Goal: Answer question/provide support

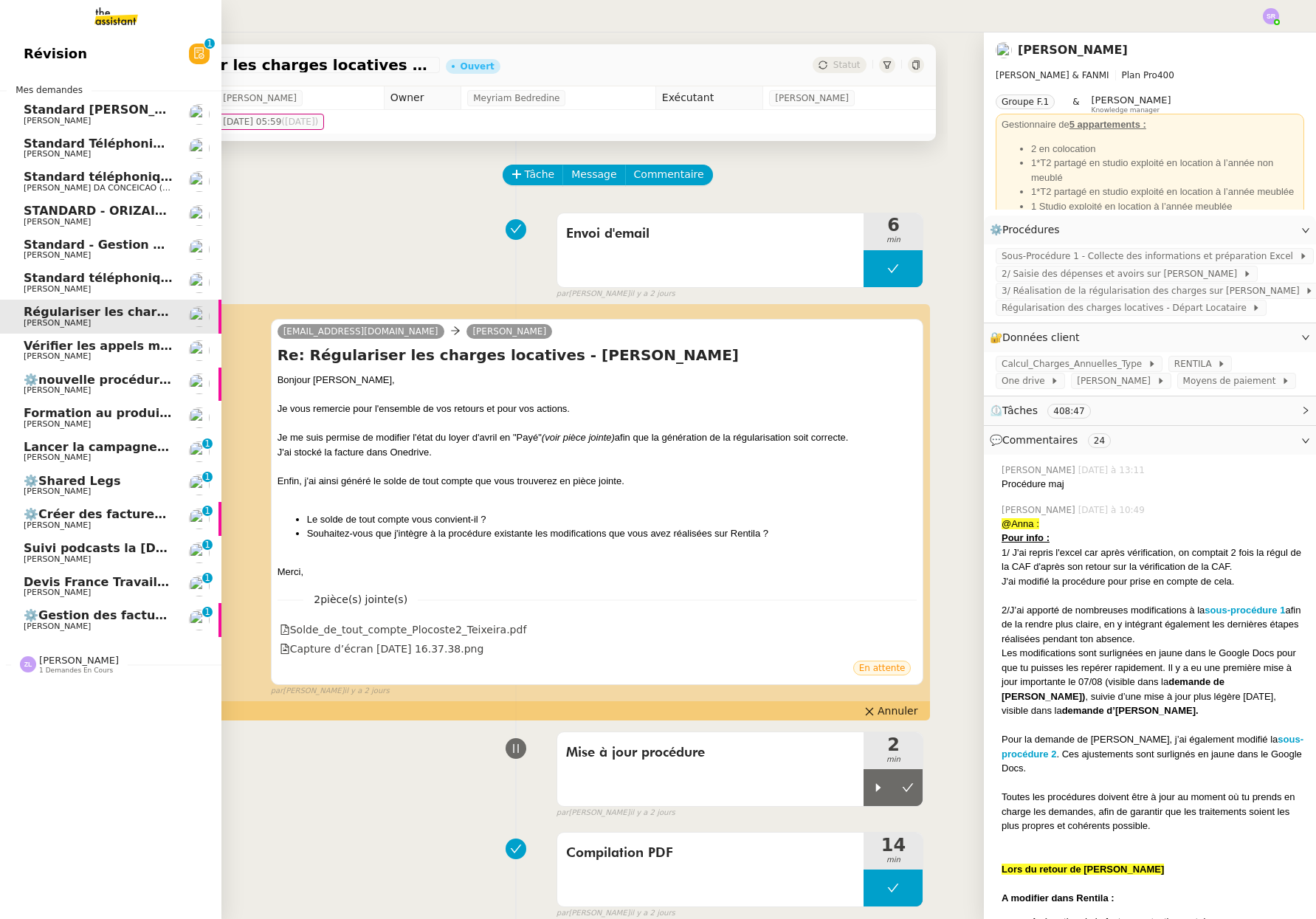
click at [82, 591] on span "[PERSON_NAME]" at bounding box center [57, 593] width 68 height 10
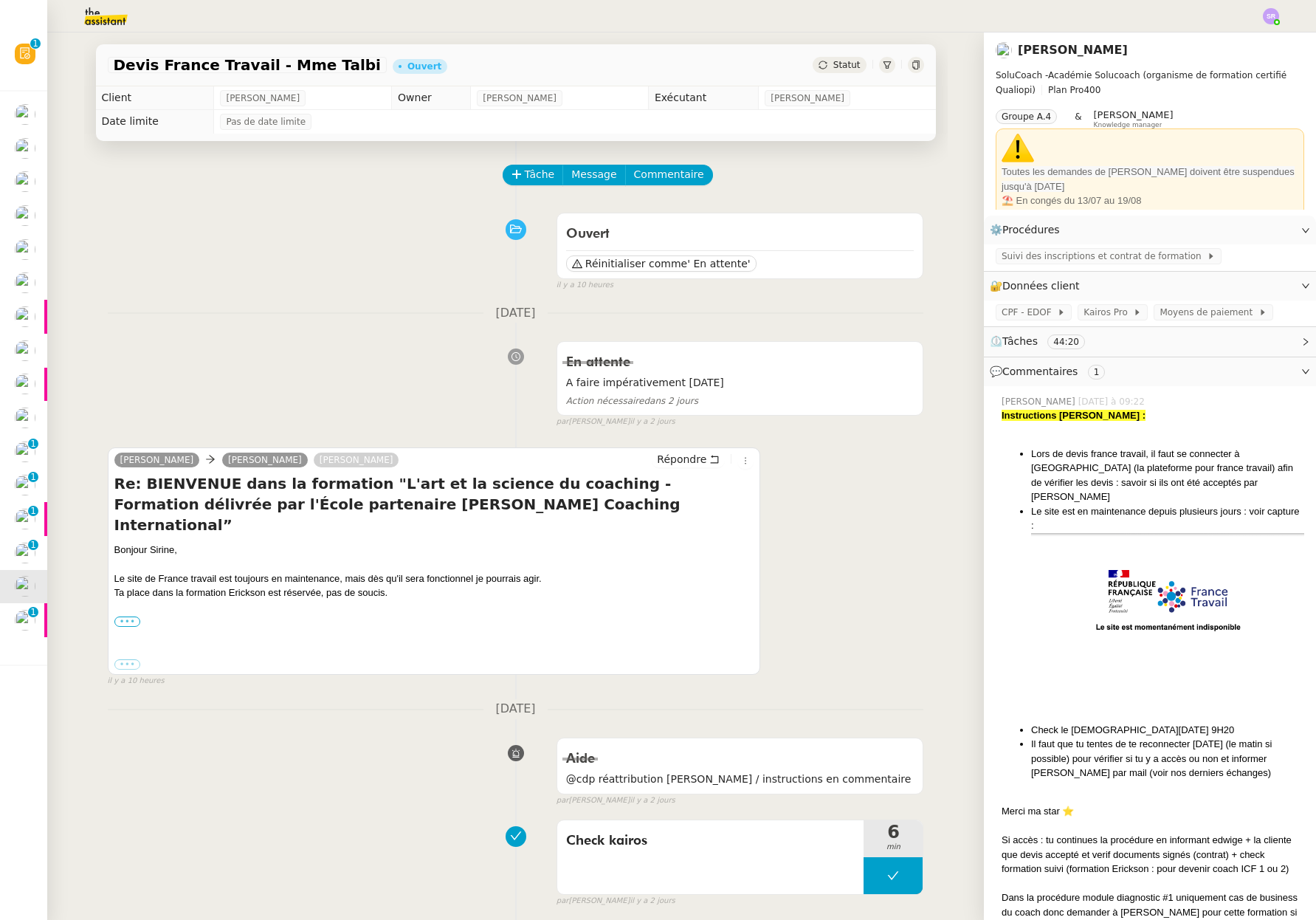
click at [125, 616] on label "•••" at bounding box center [127, 621] width 27 height 10
click at [0, 0] on input "•••" at bounding box center [0, 0] width 0 height 0
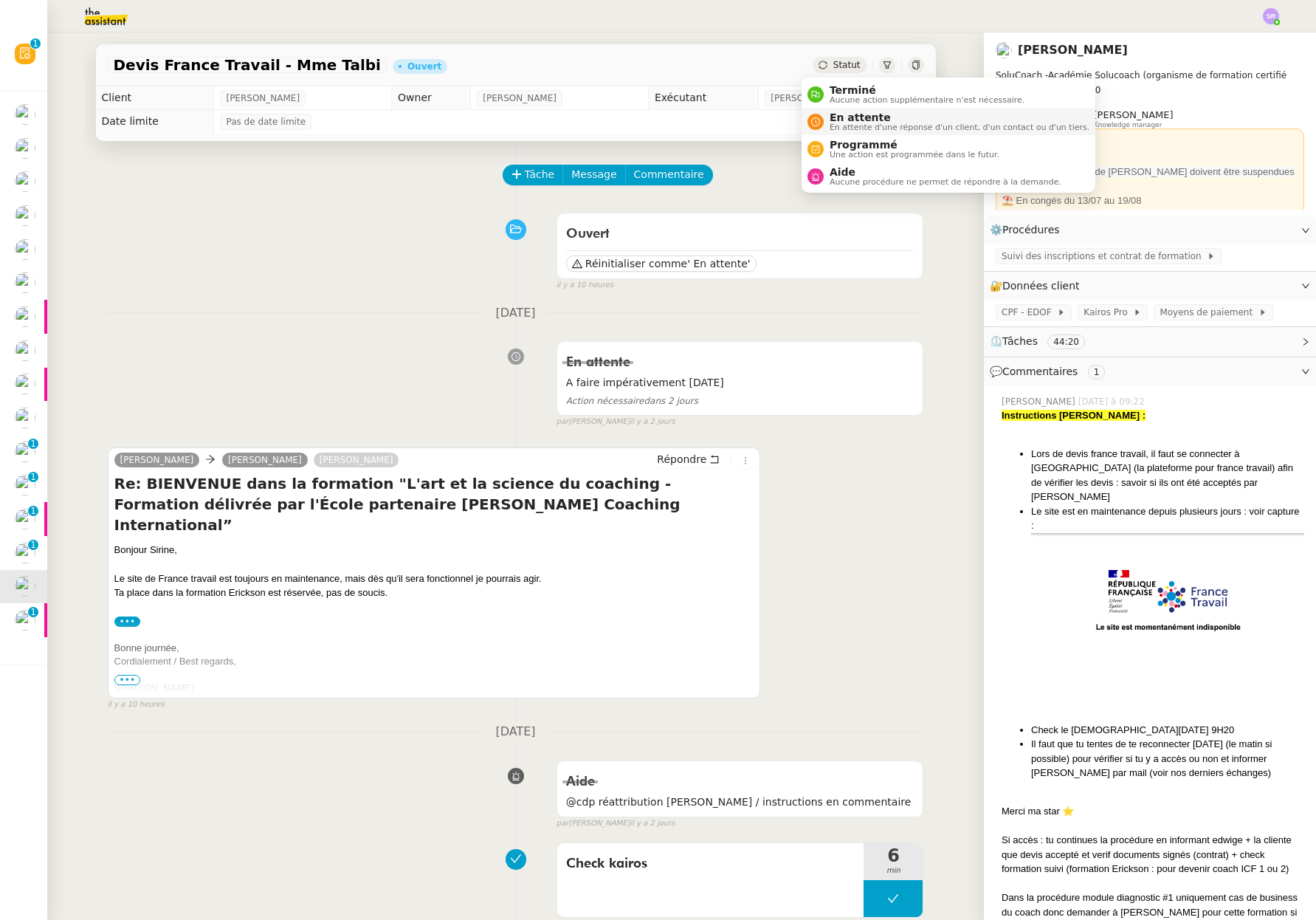
click at [908, 125] on span "En attente d'une réponse d'un client, d'un contact ou d'un tiers." at bounding box center [959, 127] width 260 height 8
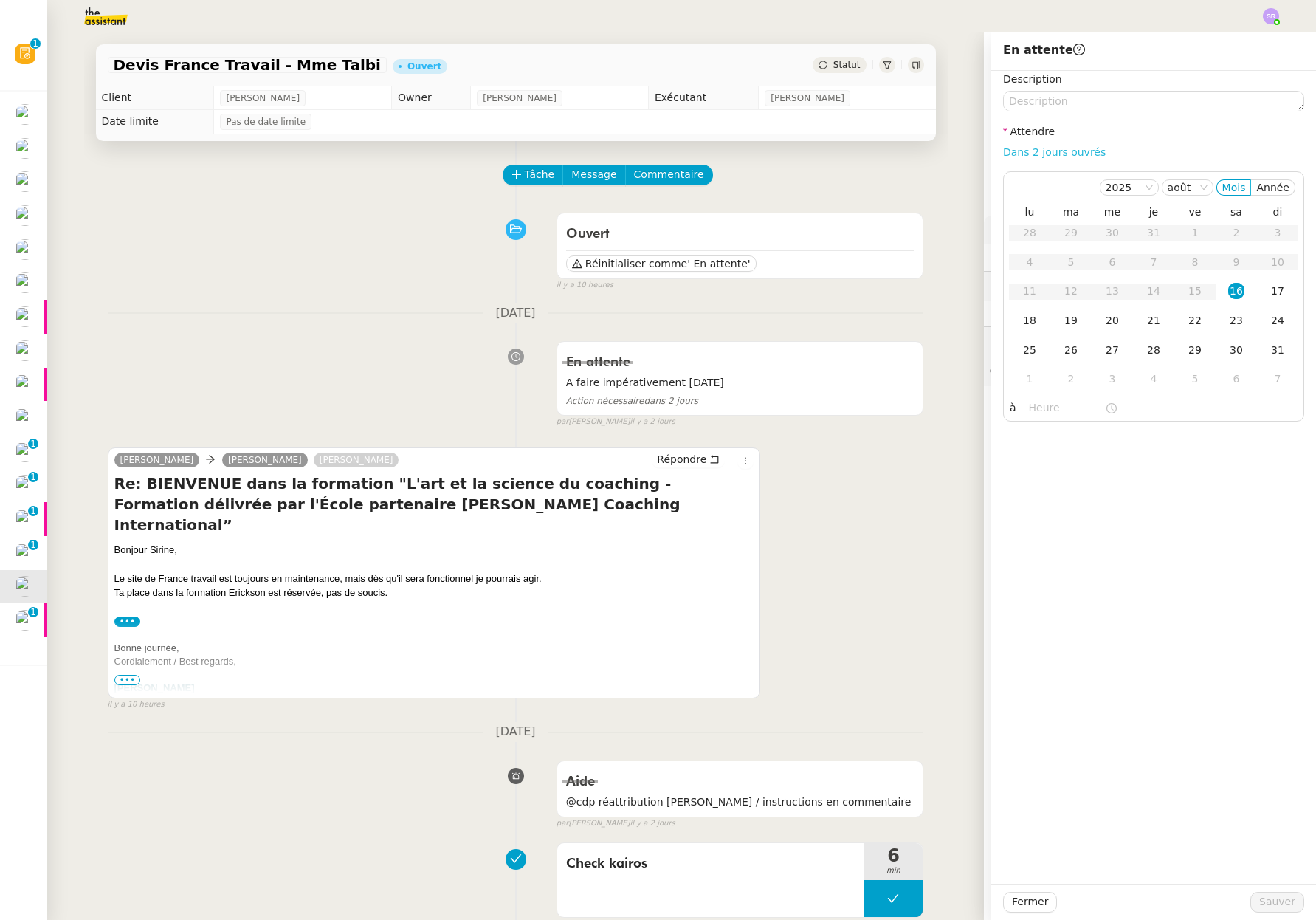
click at [1063, 146] on link "Dans 2 jours ouvrés" at bounding box center [1054, 152] width 103 height 12
type input "07:00"
click at [1022, 322] on div "18" at bounding box center [1029, 320] width 16 height 16
click at [1259, 906] on span "Sauver" at bounding box center [1277, 902] width 36 height 17
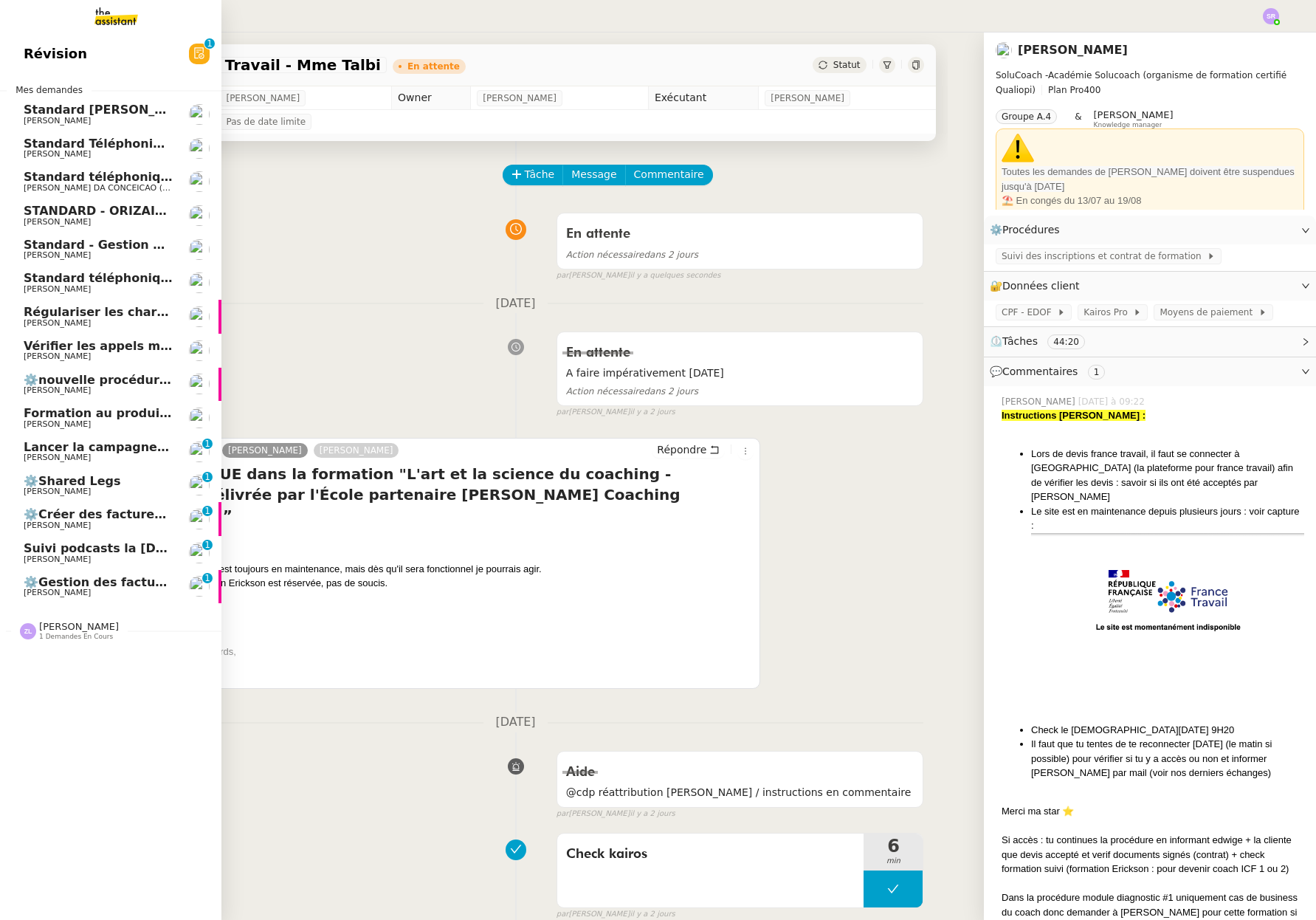
click at [107, 456] on span "[PERSON_NAME]" at bounding box center [97, 458] width 149 height 9
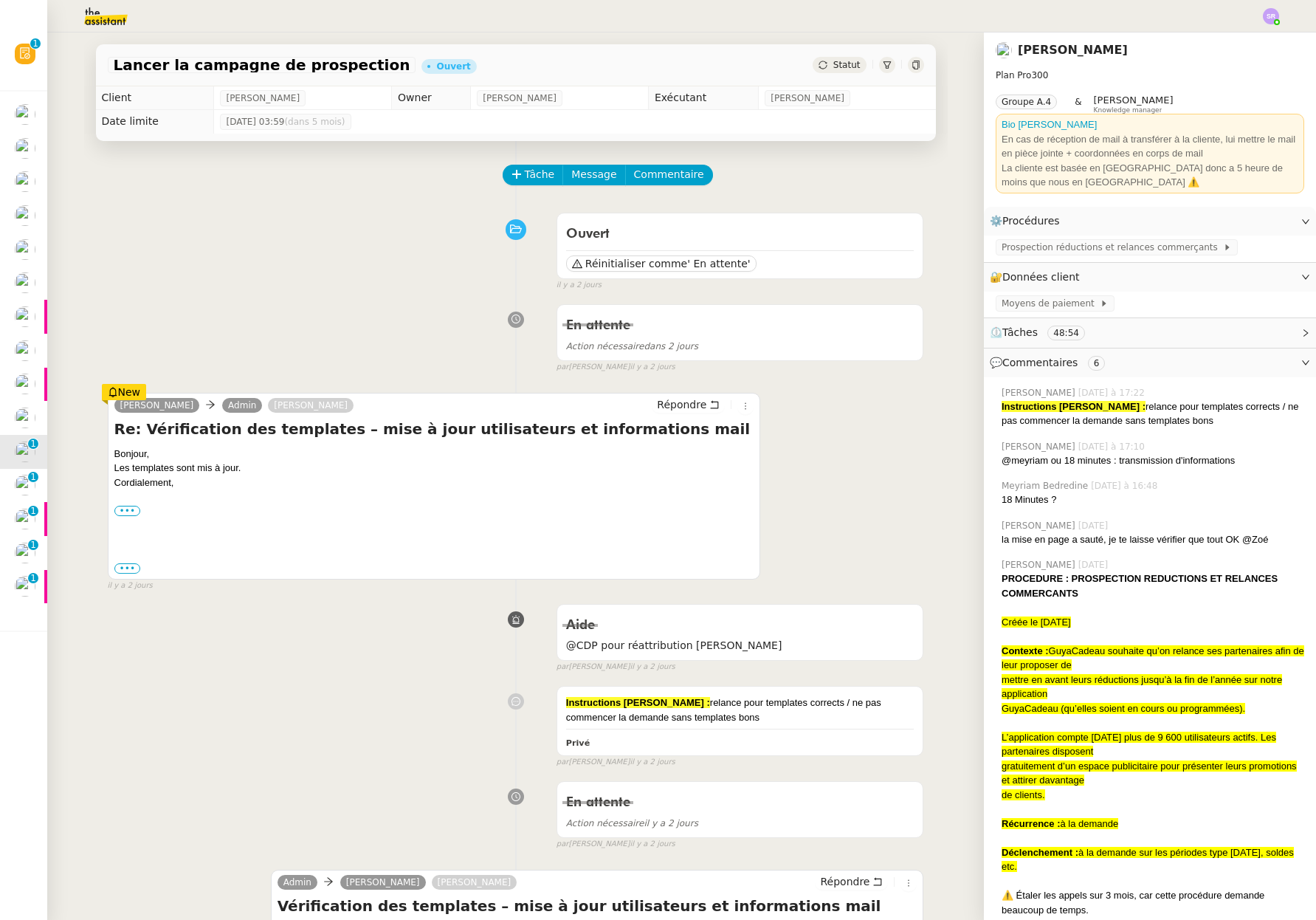
click at [457, 672] on div "Aide @CDP pour réattribution [PERSON_NAME] false par [PERSON_NAME] [DATE]" at bounding box center [515, 635] width 816 height 76
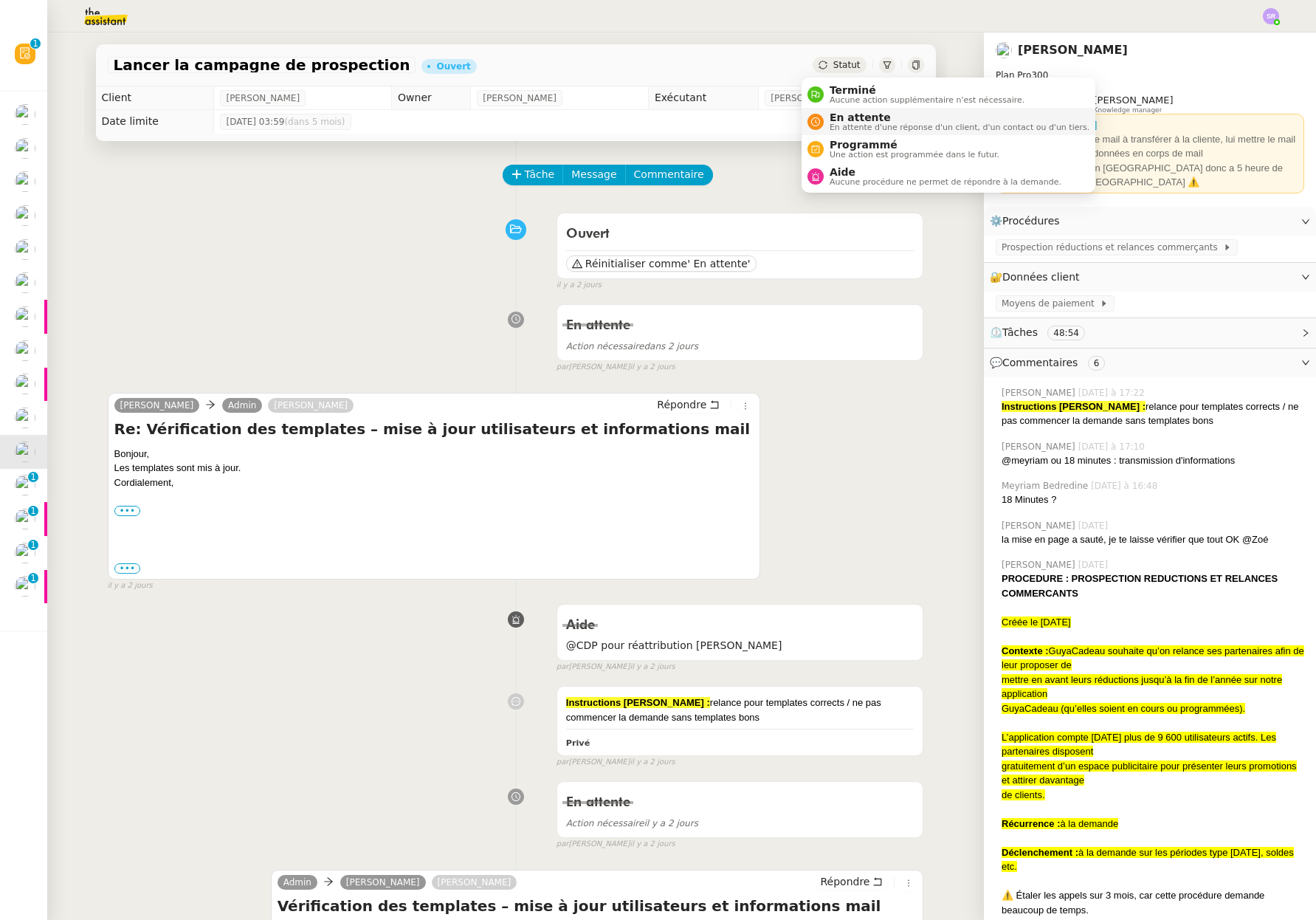
click at [867, 125] on span "En attente d'une réponse d'un client, d'un contact ou d'un tiers." at bounding box center [959, 127] width 260 height 8
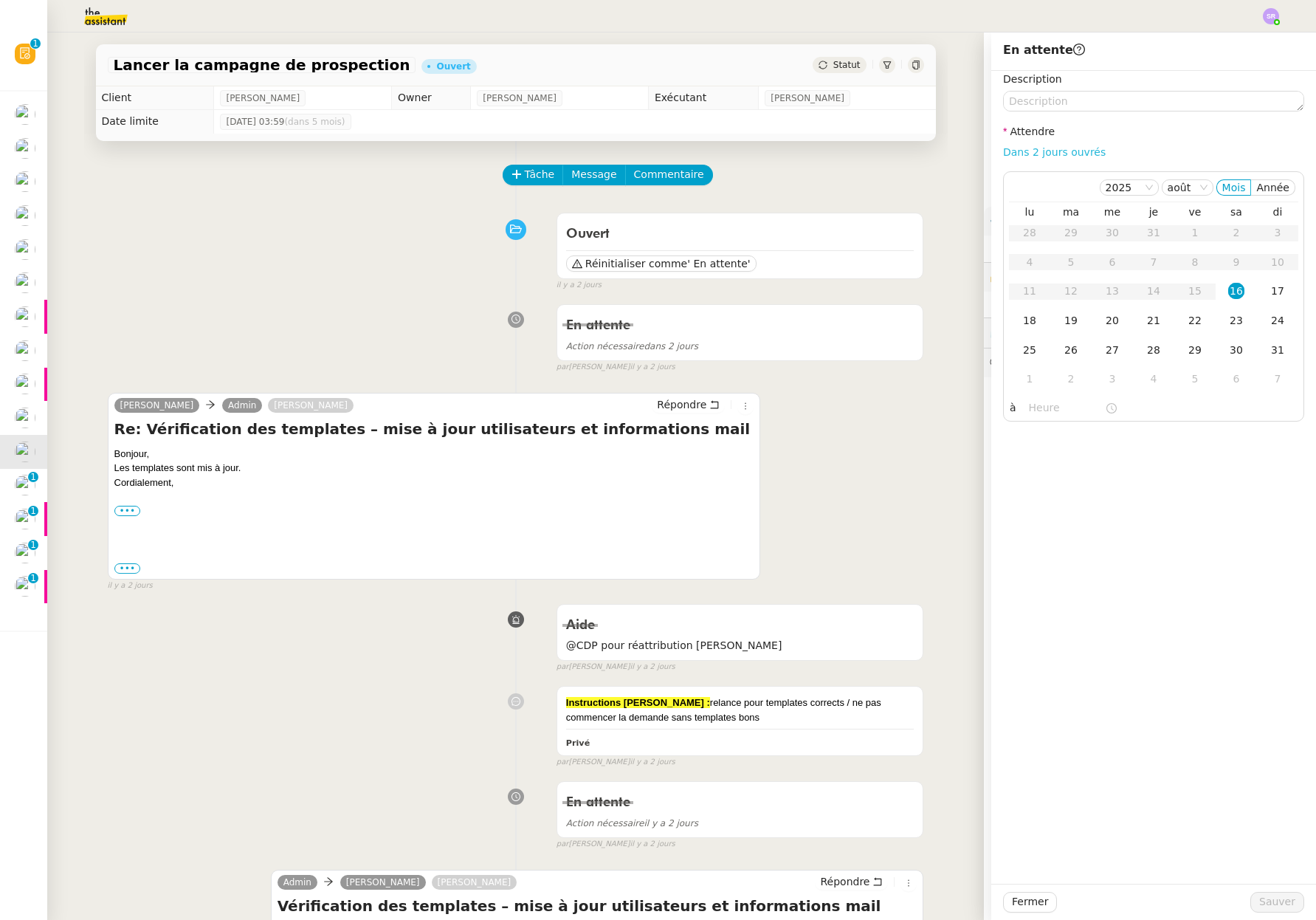
click at [1032, 148] on link "Dans 2 jours ouvrés" at bounding box center [1054, 152] width 103 height 12
type input "07:00"
click at [1022, 324] on div "18" at bounding box center [1029, 320] width 16 height 16
click at [1265, 902] on span "Sauver" at bounding box center [1277, 902] width 36 height 17
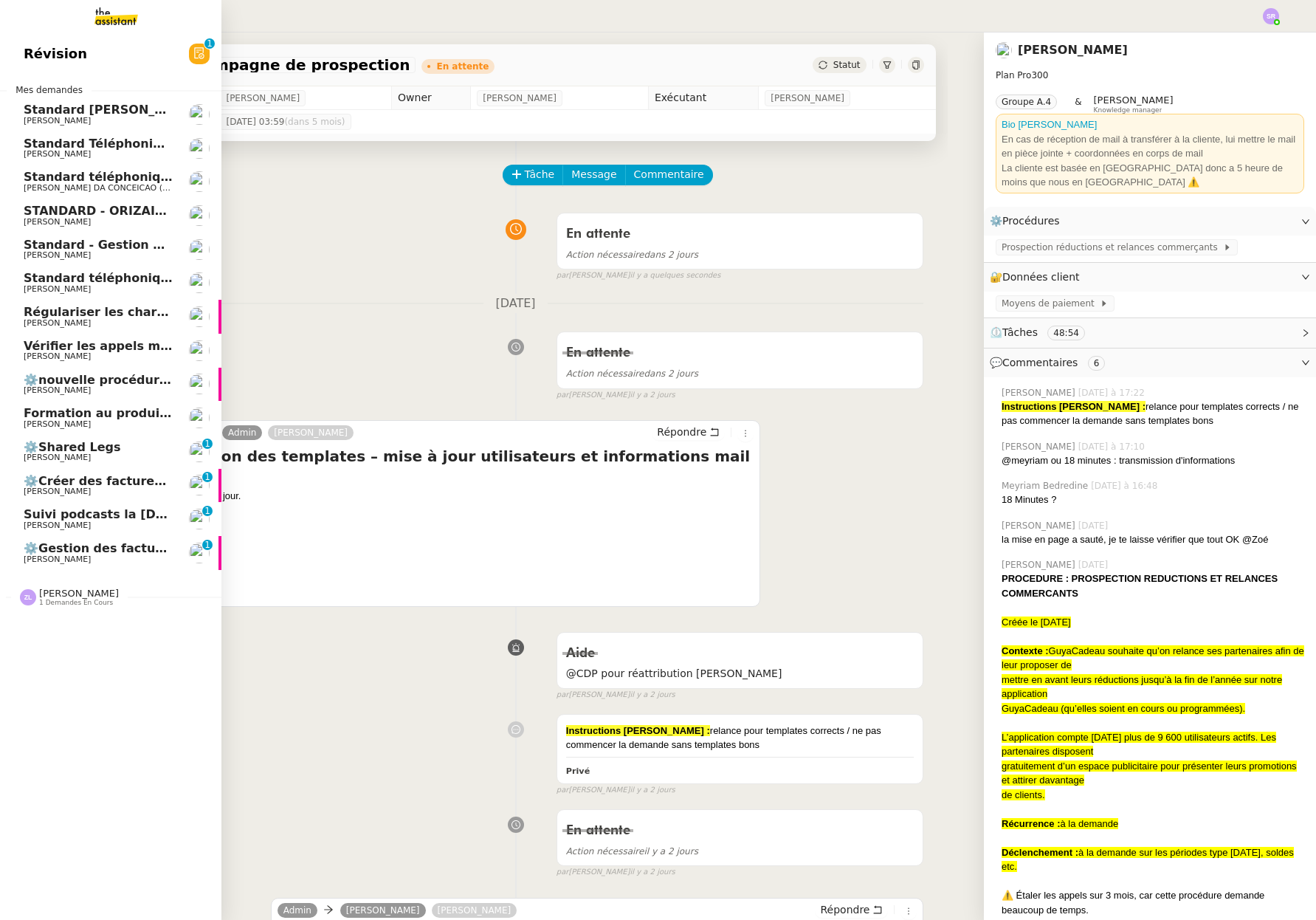
click at [51, 462] on span "[PERSON_NAME]" at bounding box center [57, 458] width 68 height 10
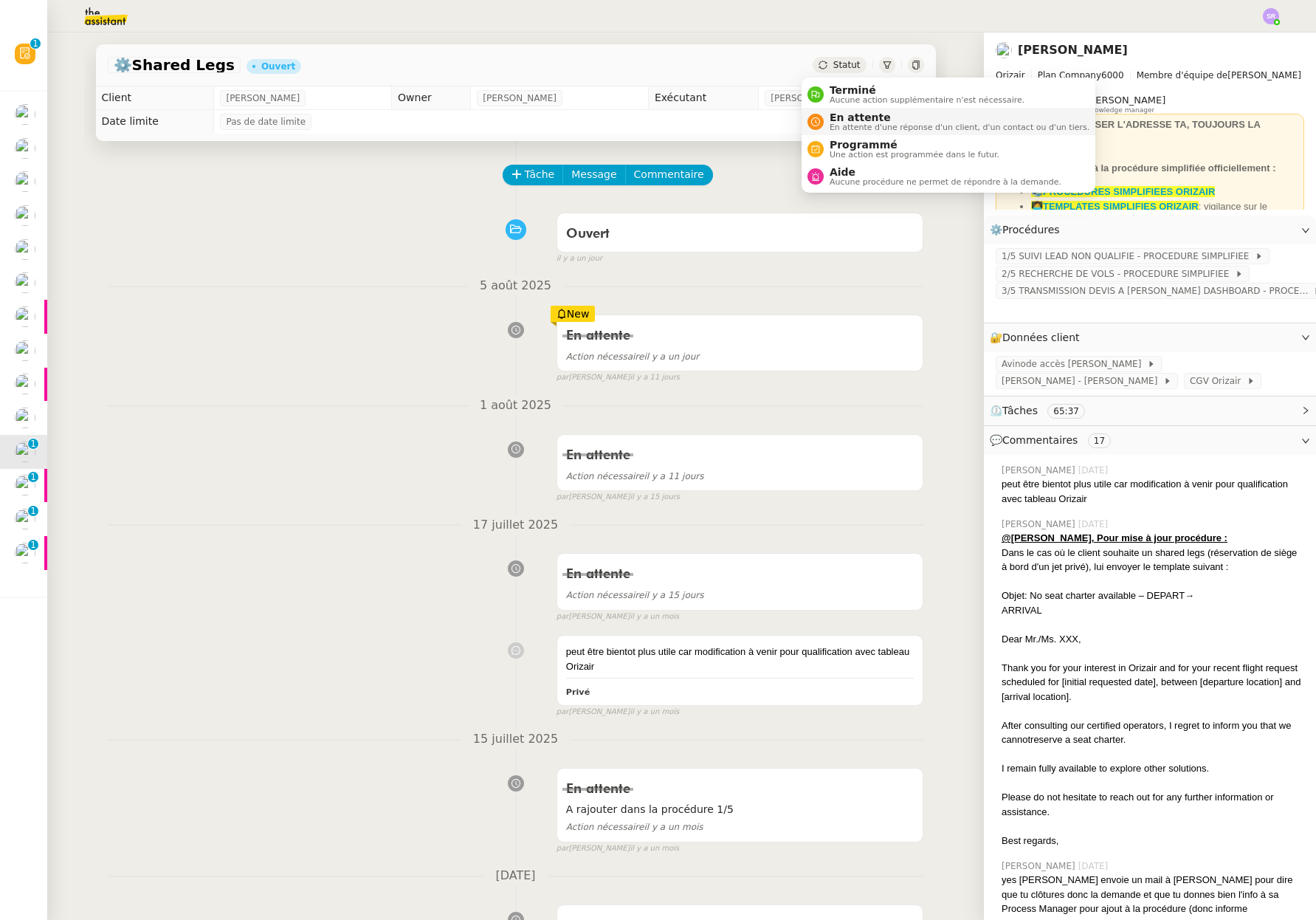
click at [874, 123] on span "En attente d'une réponse d'un client, d'un contact ou d'un tiers." at bounding box center [959, 127] width 260 height 8
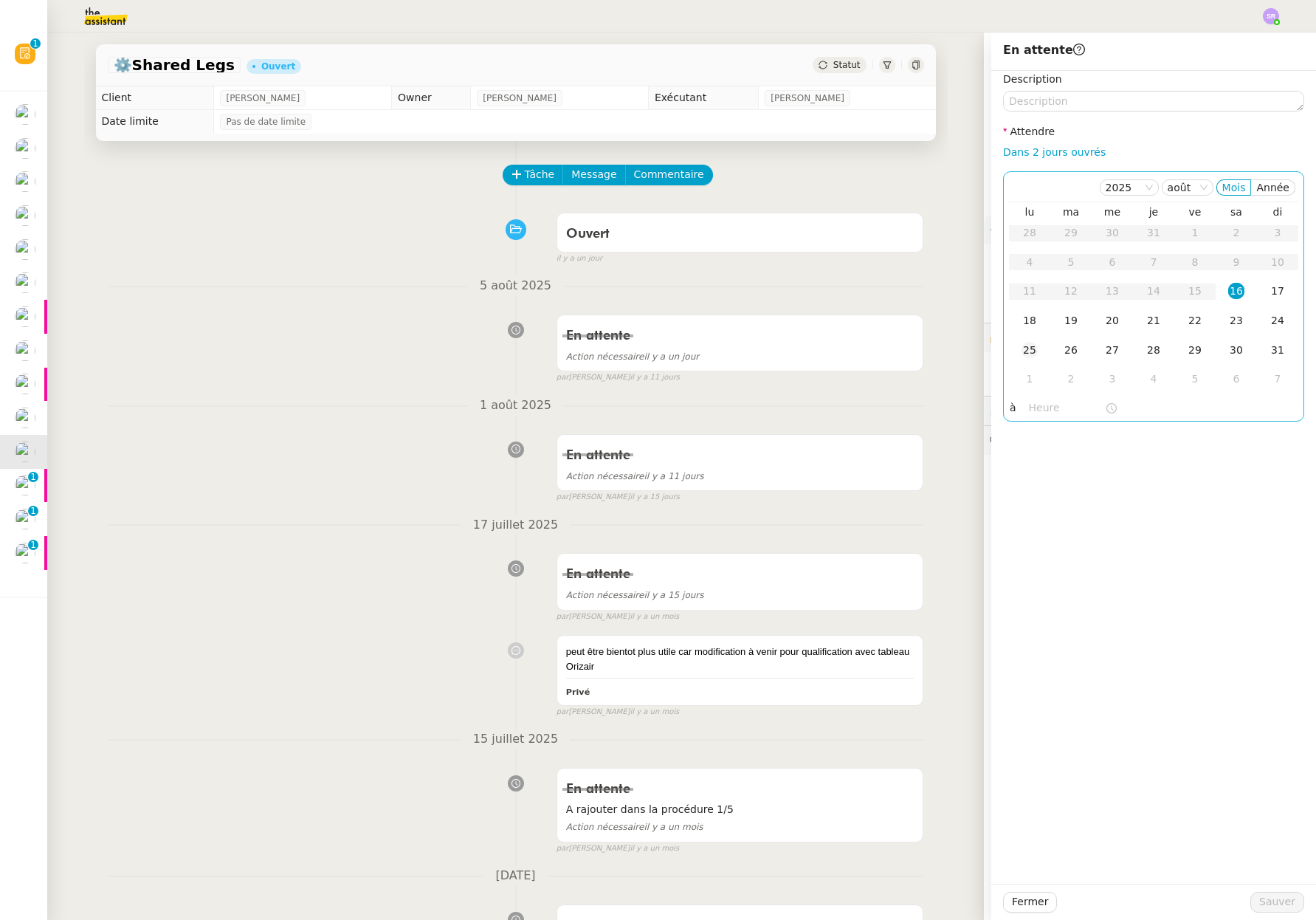
click at [1021, 348] on div "25" at bounding box center [1029, 350] width 16 height 16
click at [1187, 345] on div "29" at bounding box center [1195, 350] width 16 height 16
click at [1031, 149] on link "Dans 2 jours ouvrés" at bounding box center [1054, 152] width 103 height 12
type input "07:00"
click at [1187, 350] on div "29" at bounding box center [1195, 350] width 16 height 16
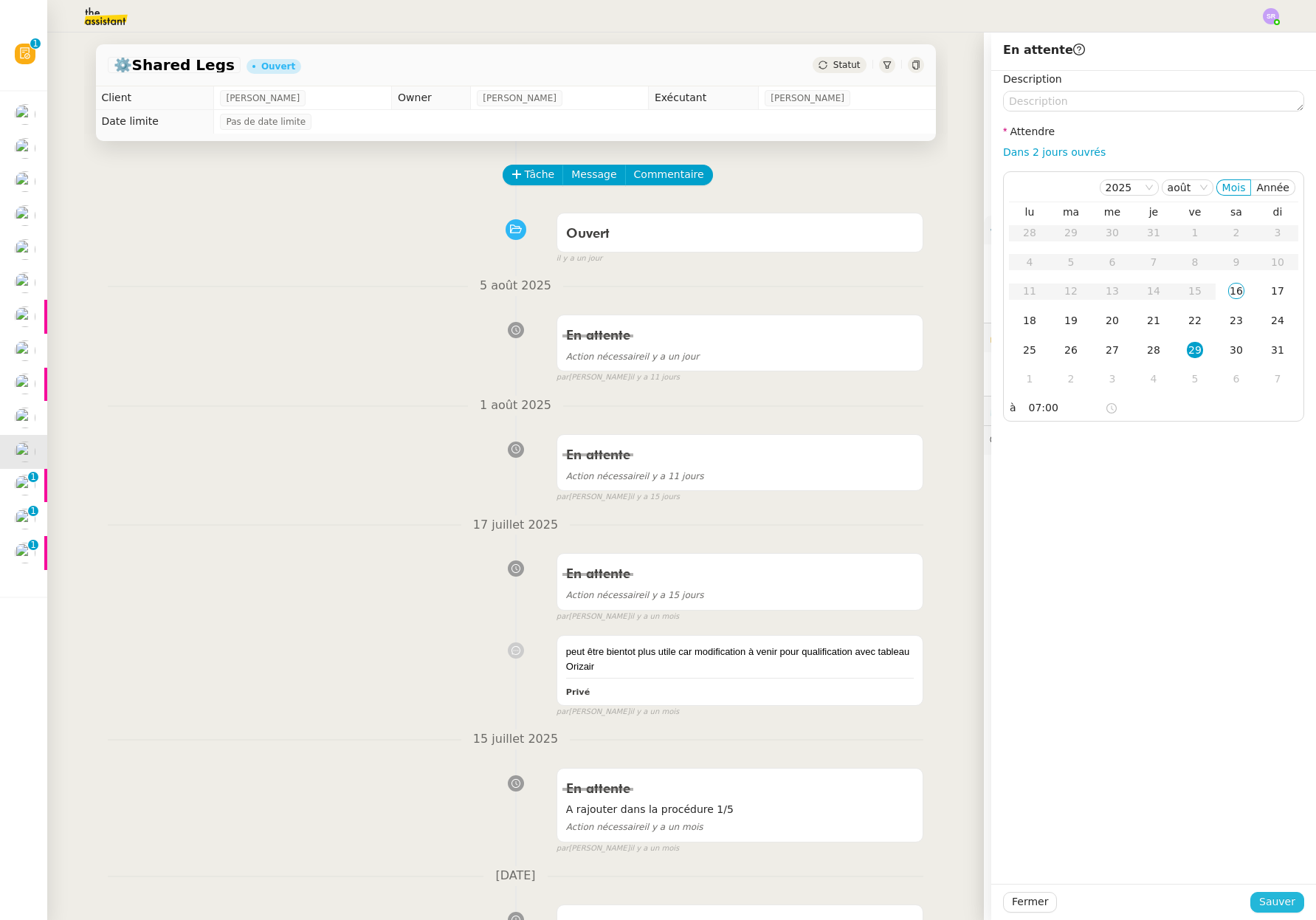
click at [1263, 910] on span "Sauver" at bounding box center [1277, 902] width 36 height 17
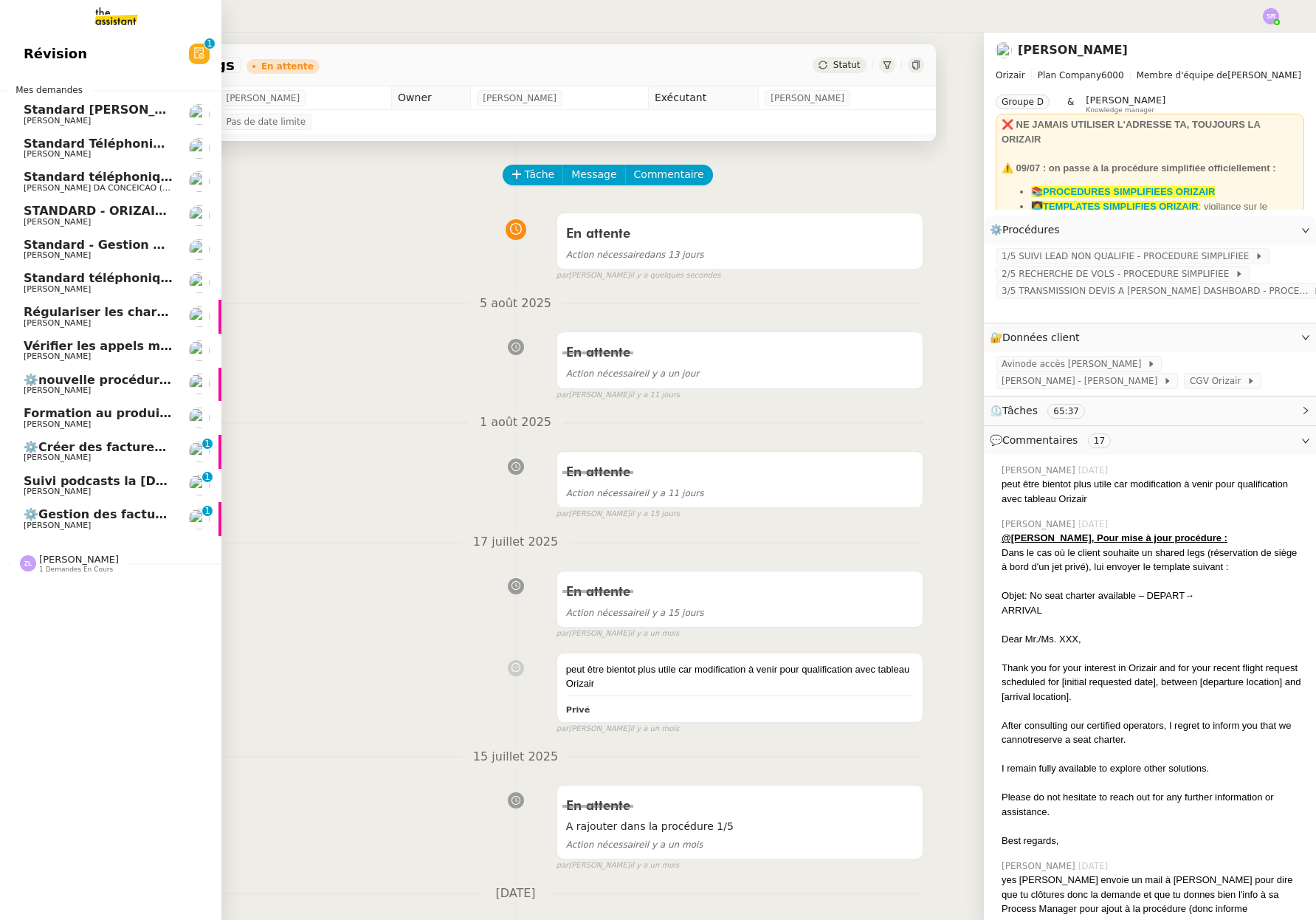
click at [33, 447] on span "⚙️Créer des factures récurrentes mensuelles" at bounding box center [173, 446] width 300 height 14
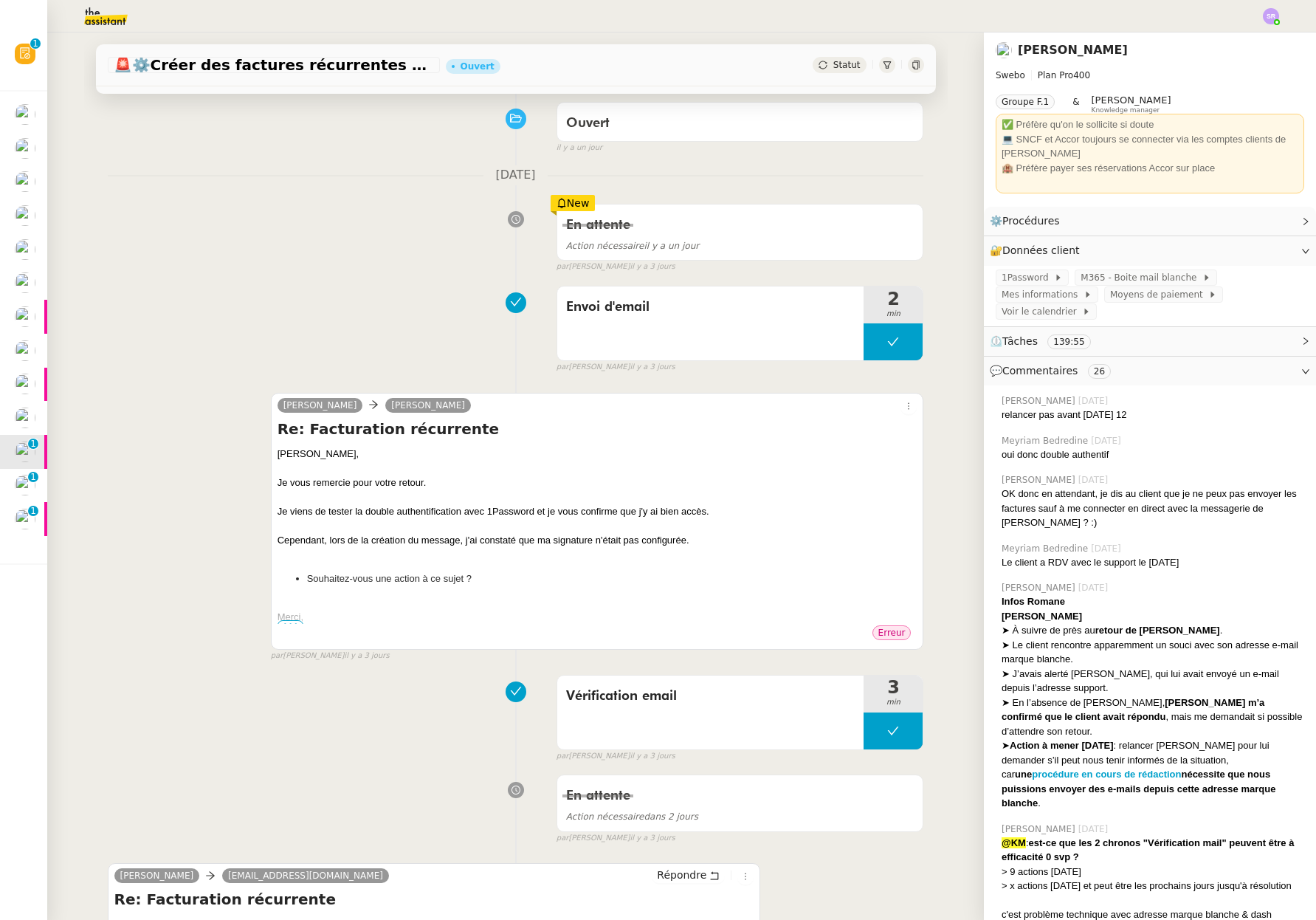
scroll to position [121, 0]
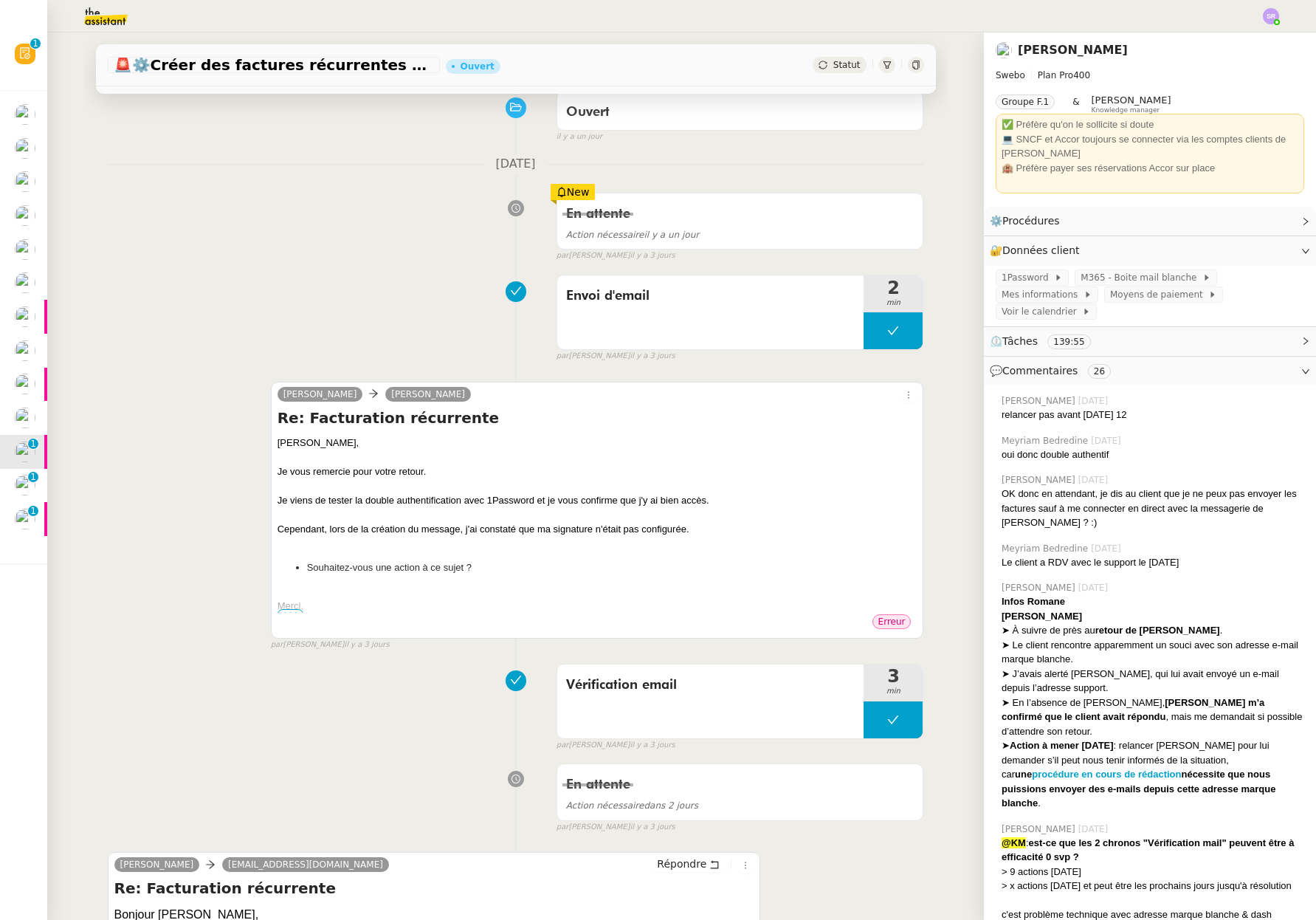
click at [478, 524] on div "Cependant, lors de la création du message, j'ai constaté que ma signature n'éta…" at bounding box center [597, 529] width 640 height 14
click at [283, 614] on div "Erreur" at bounding box center [597, 624] width 640 height 23
click at [288, 610] on span "•••" at bounding box center [290, 614] width 27 height 10
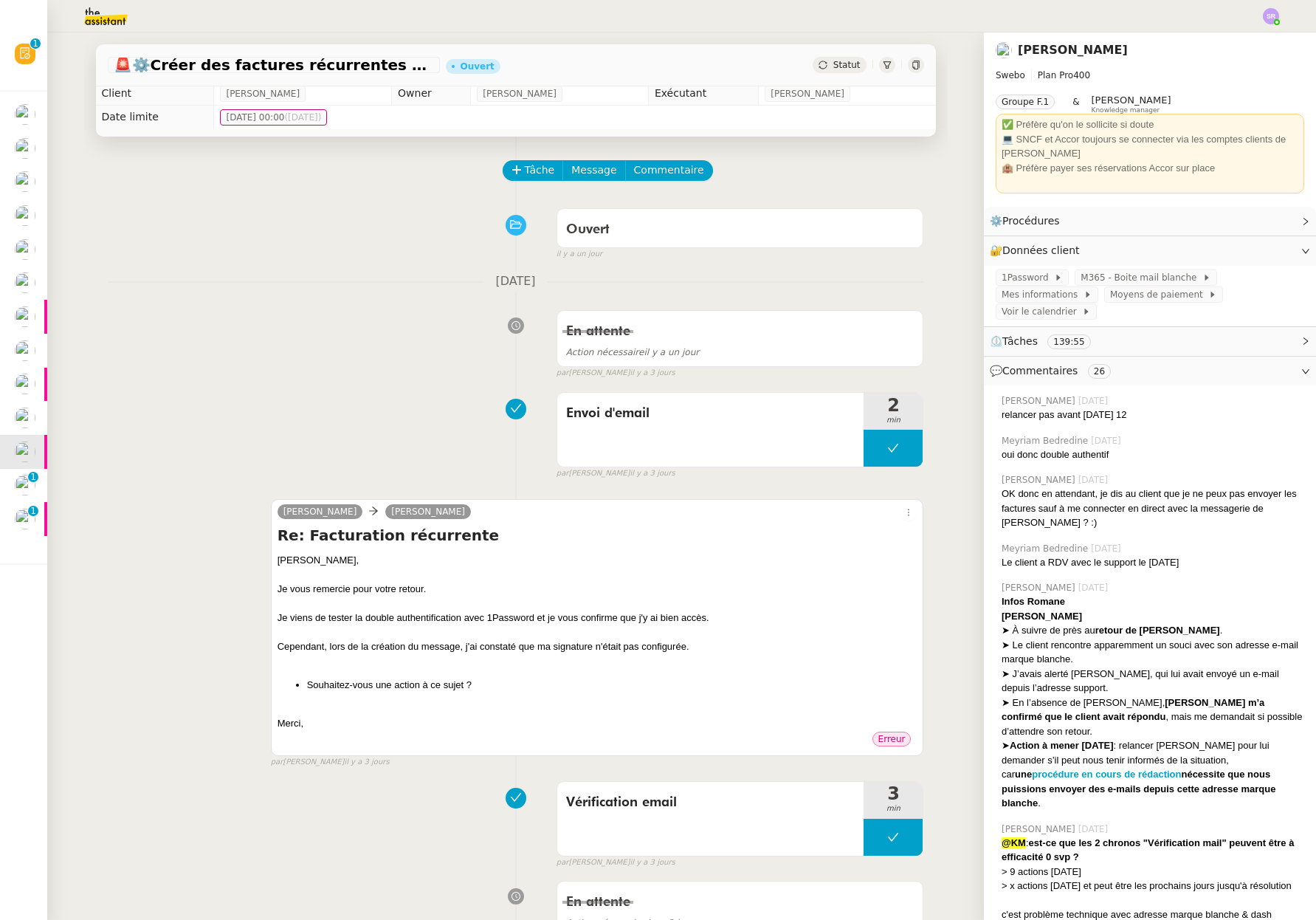
scroll to position [0, 0]
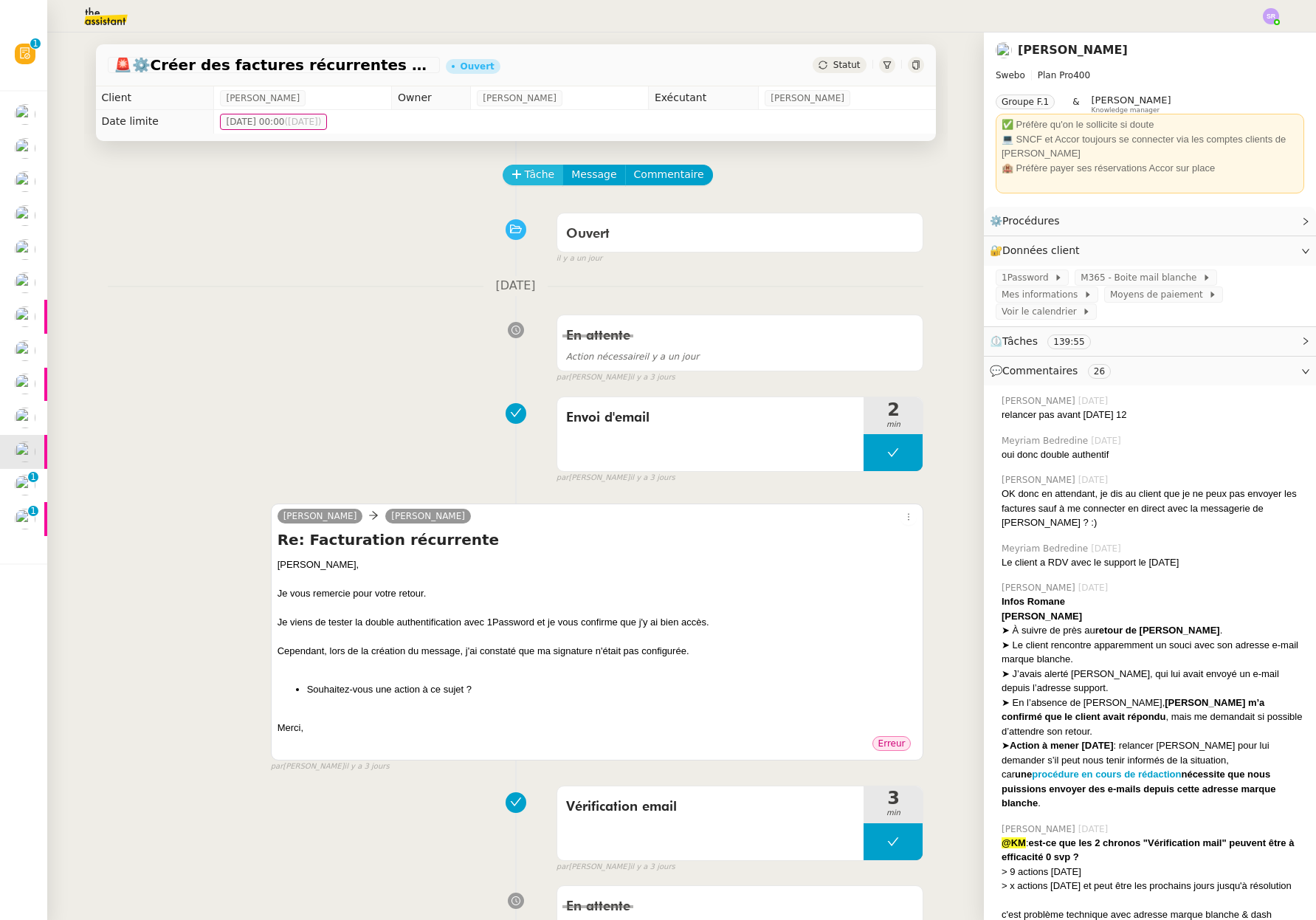
click at [531, 175] on span "Tâche" at bounding box center [540, 175] width 31 height 17
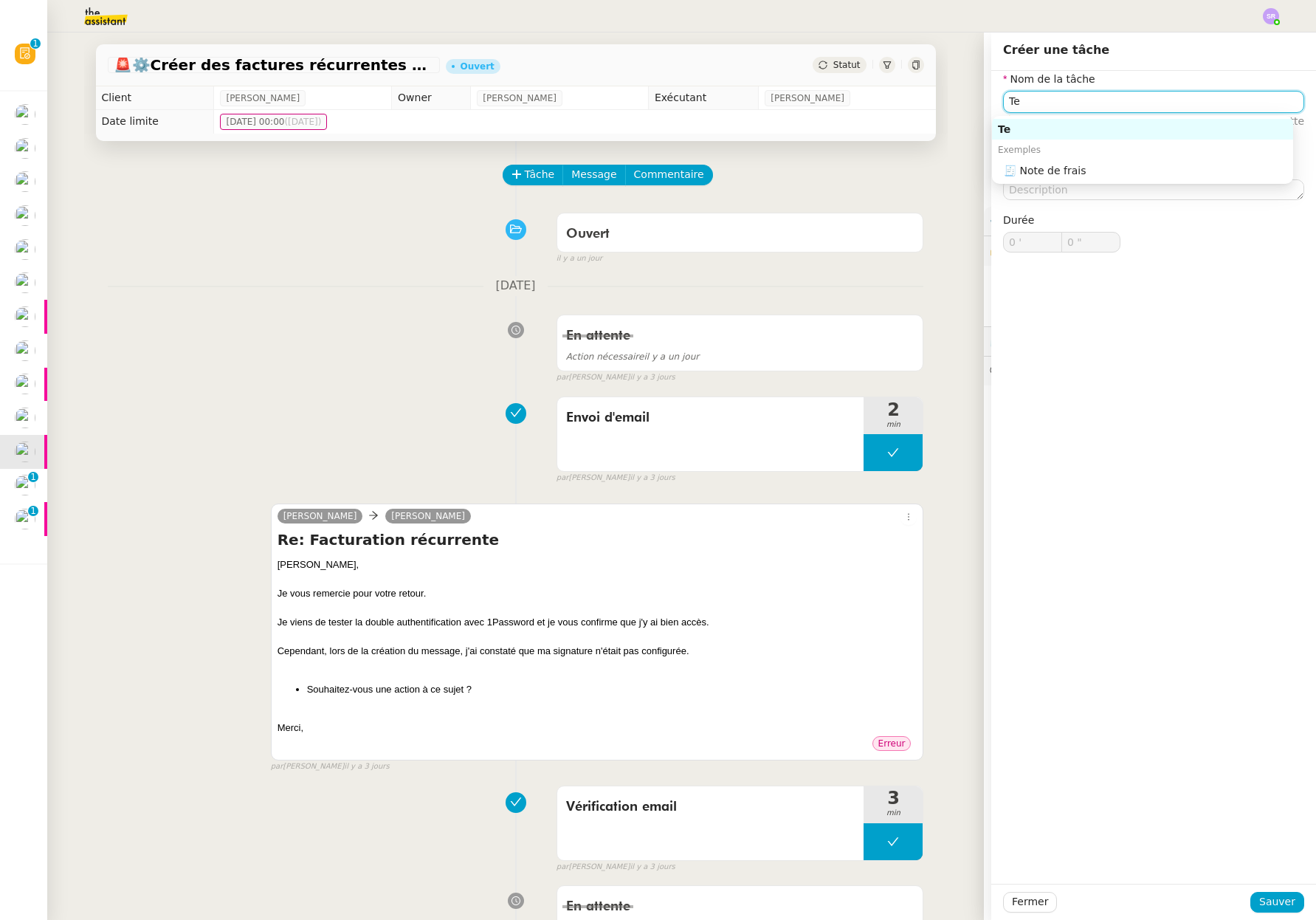
type input "T"
drag, startPoint x: 1216, startPoint y: 129, endPoint x: 1220, endPoint y: 193, distance: 64.1
click at [1215, 129] on div "Renvoi avec adresse The Assistant" at bounding box center [1142, 129] width 289 height 14
type input "Renvoi avec adresse The Assistant"
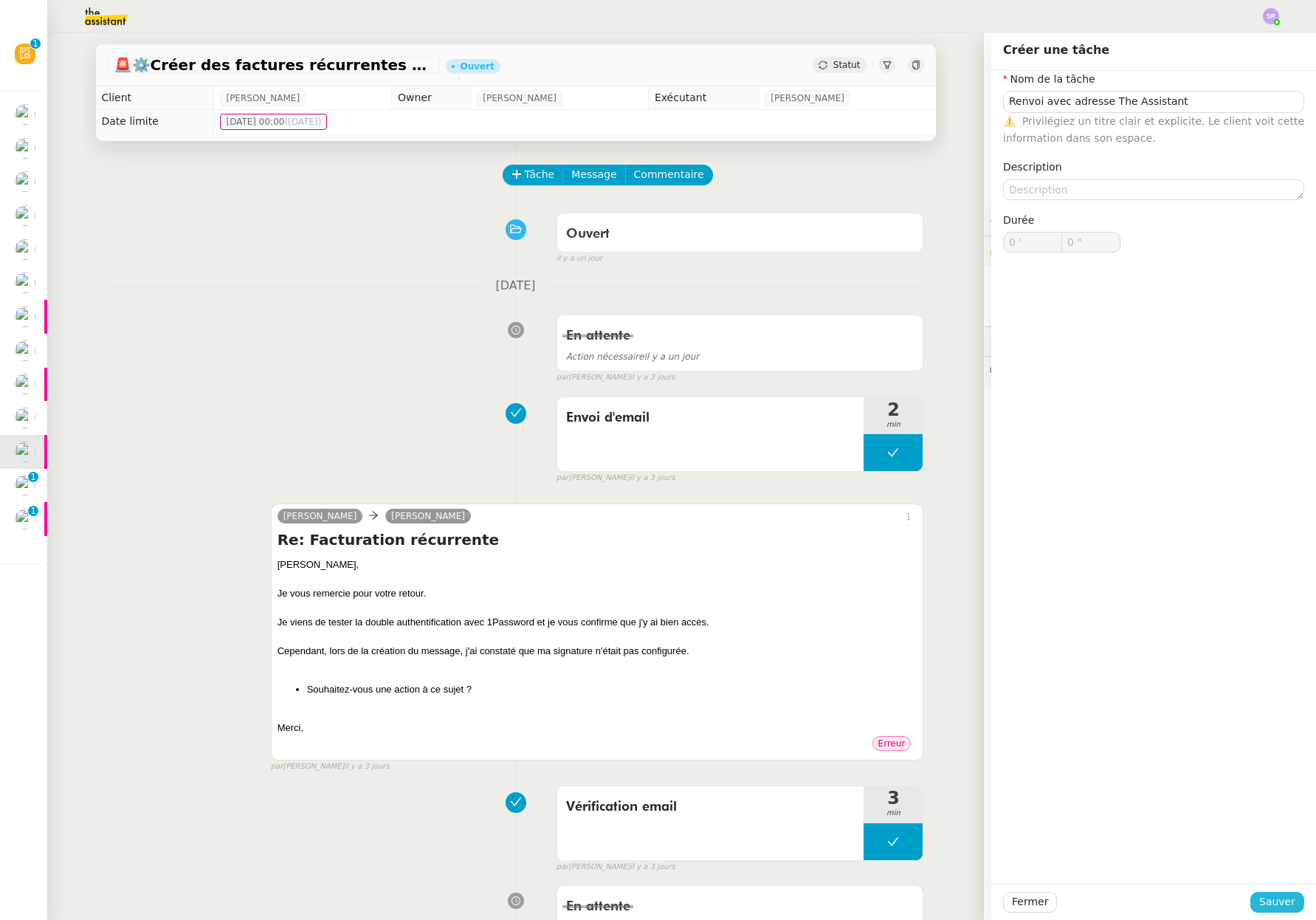
drag, startPoint x: 1265, startPoint y: 903, endPoint x: 1253, endPoint y: 901, distance: 12.2
click at [1265, 903] on span "Sauver" at bounding box center [1277, 902] width 36 height 17
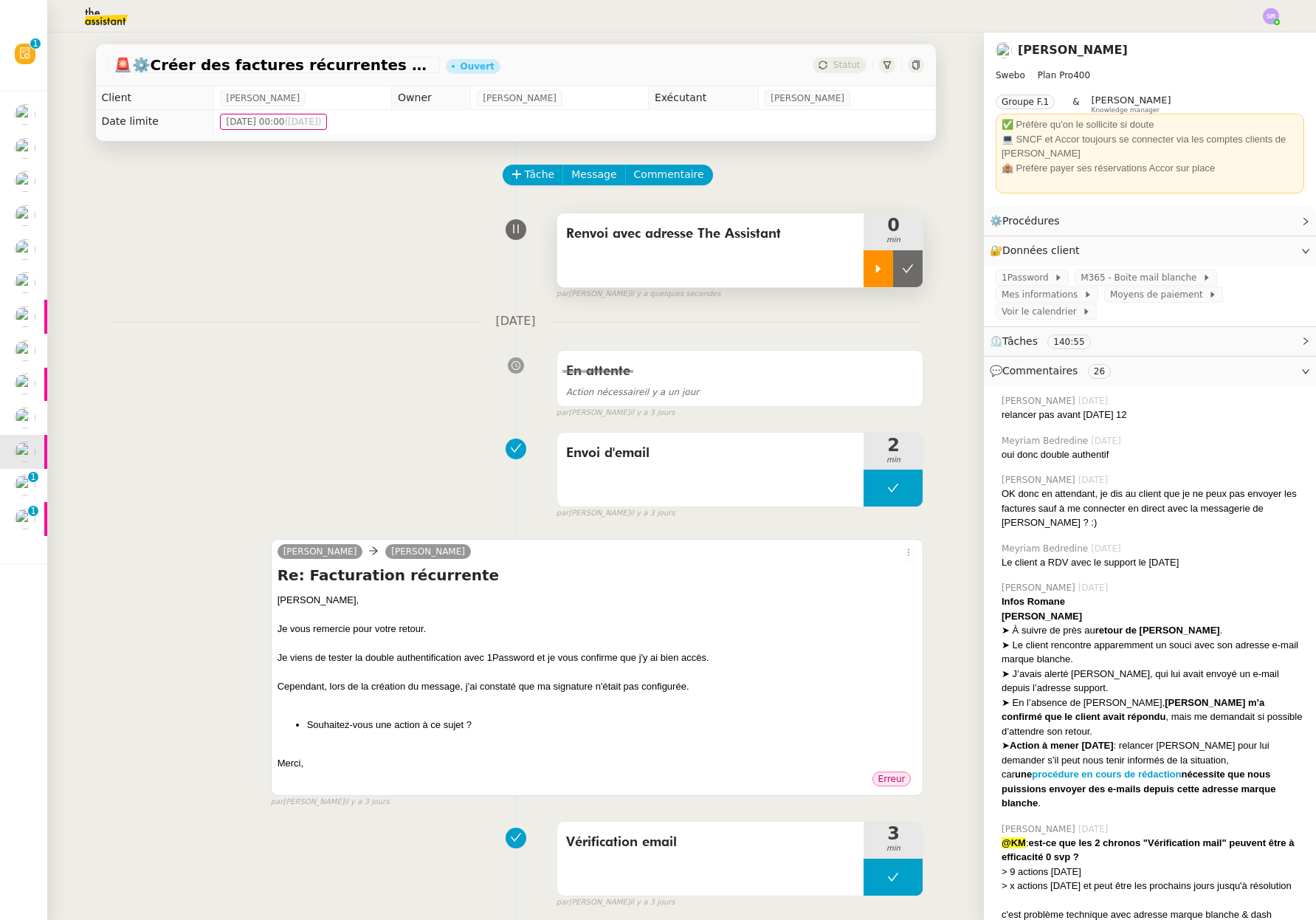
click at [872, 272] on icon at bounding box center [878, 269] width 12 height 12
click at [643, 705] on div at bounding box center [597, 700] width 640 height 14
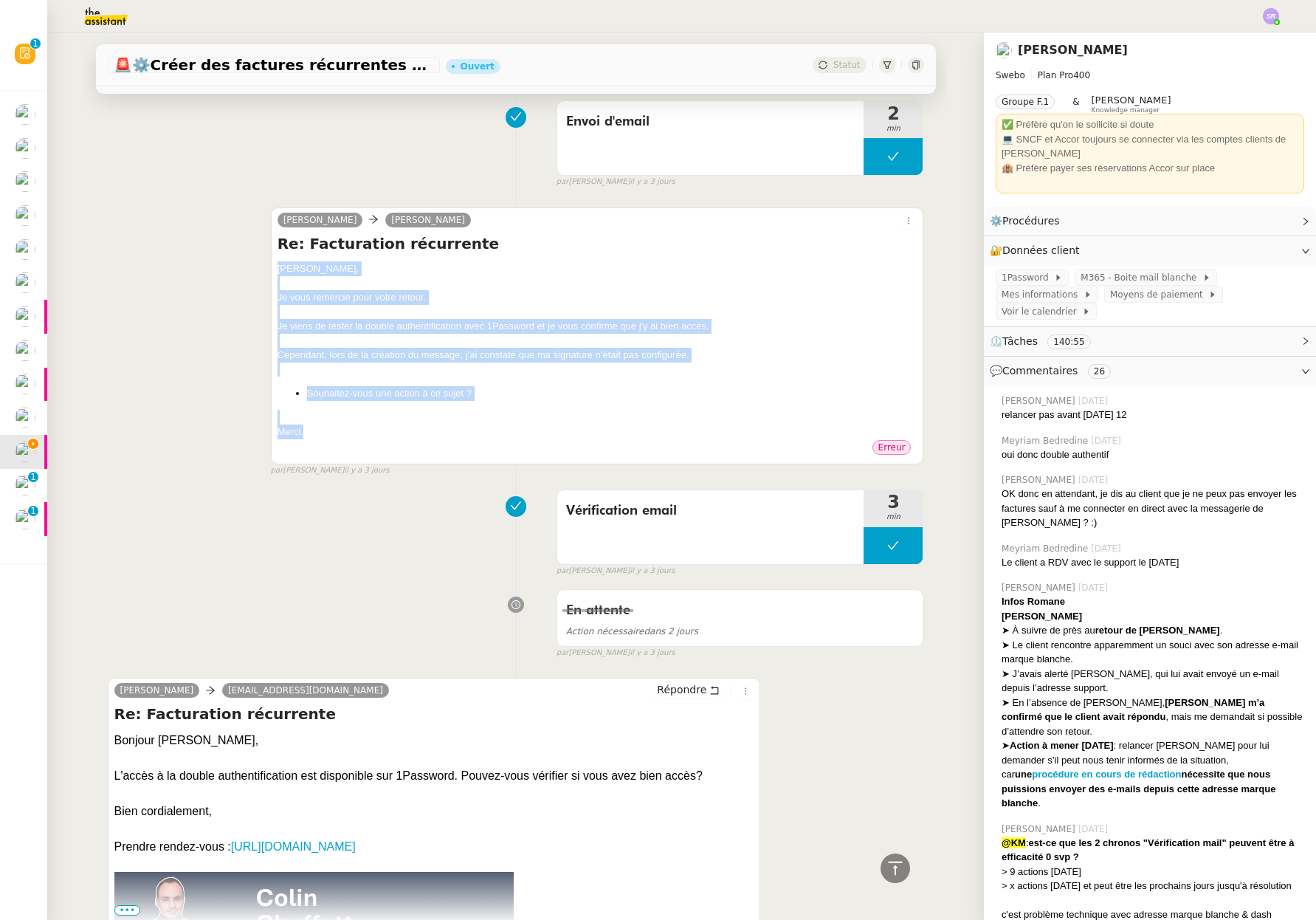
drag, startPoint x: 316, startPoint y: 432, endPoint x: 306, endPoint y: 329, distance: 103.5
click at [256, 265] on div "[PERSON_NAME] Re: Facturation récurrente [PERSON_NAME], Je vous remercie pour v…" at bounding box center [515, 335] width 816 height 283
copy div "[PERSON_NAME], Je vous remercie pour votre retour. Je viens de tester la double…"
click at [671, 689] on span "Répondre" at bounding box center [681, 689] width 49 height 14
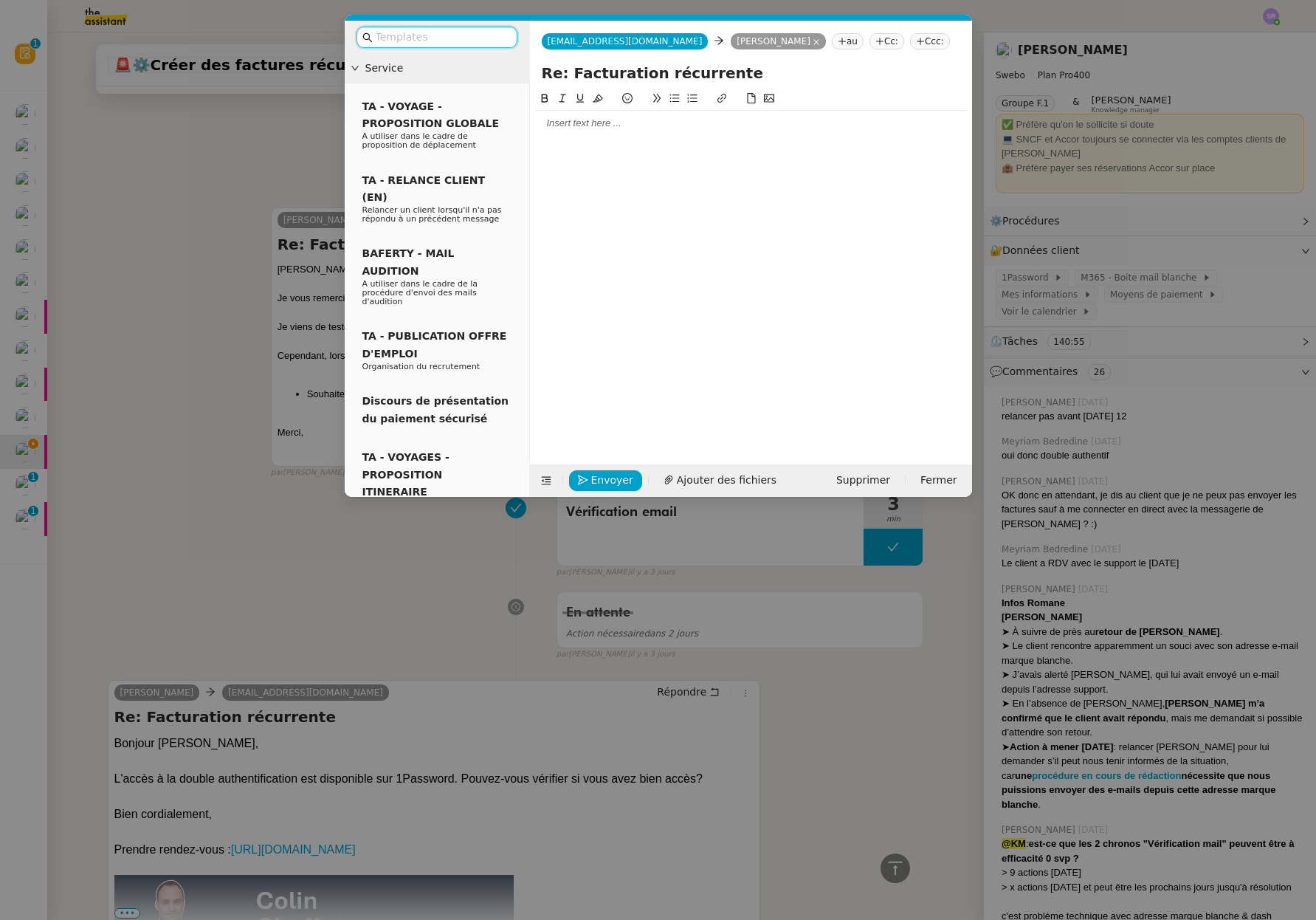
drag, startPoint x: 654, startPoint y: 139, endPoint x: 676, endPoint y: 121, distance: 28.4
click at [654, 138] on div at bounding box center [750, 265] width 430 height 351
click at [676, 121] on div at bounding box center [750, 123] width 430 height 14
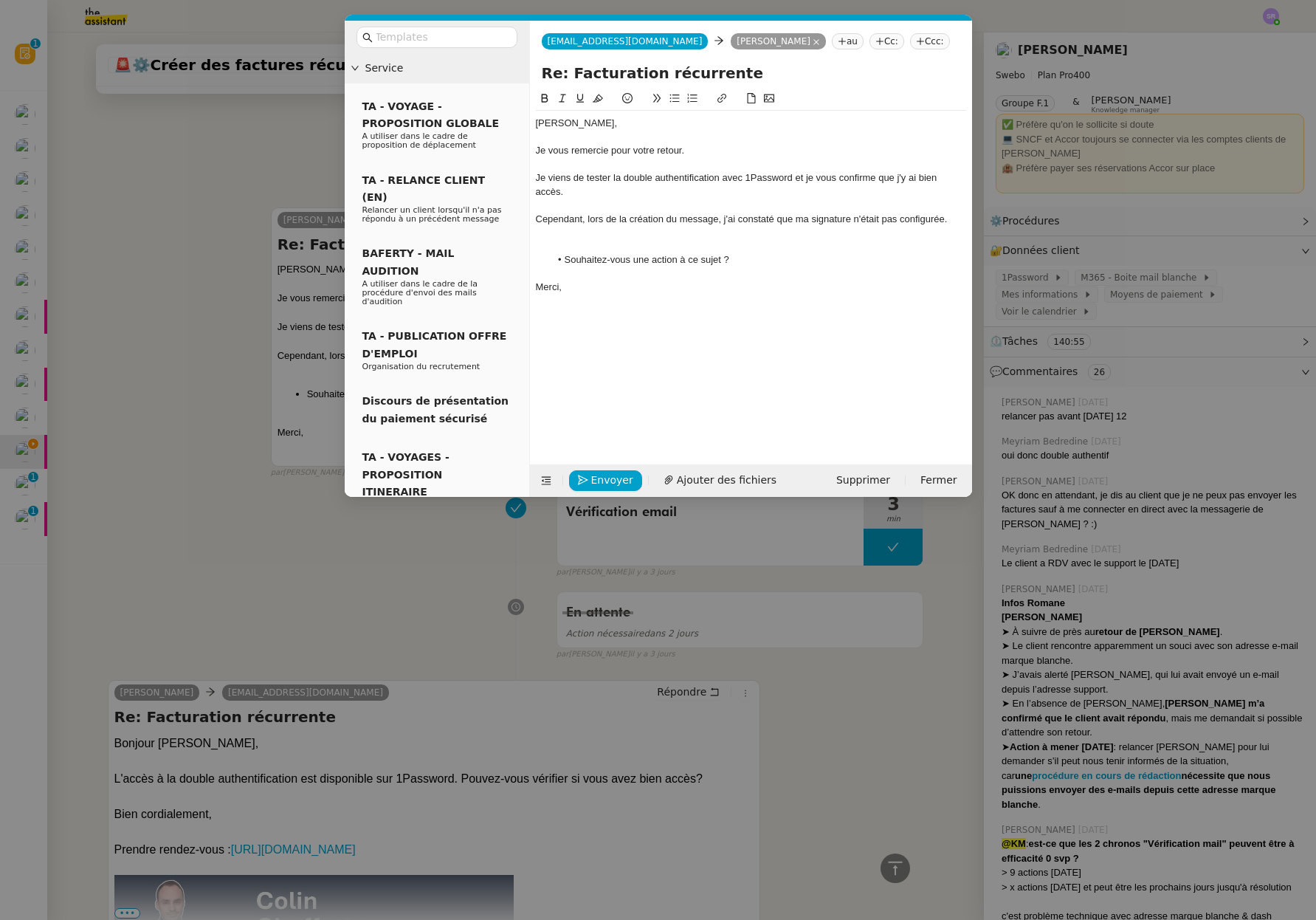
scroll to position [635, 0]
click at [535, 124] on div "[PERSON_NAME]," at bounding box center [750, 123] width 430 height 14
click at [625, 252] on div "Bonjour [PERSON_NAME], Je vous remercie pour votre retour. Je viens de tester l…" at bounding box center [750, 205] width 430 height 189
click at [748, 148] on div "Je vous remercie pour votre retour." at bounding box center [750, 150] width 430 height 14
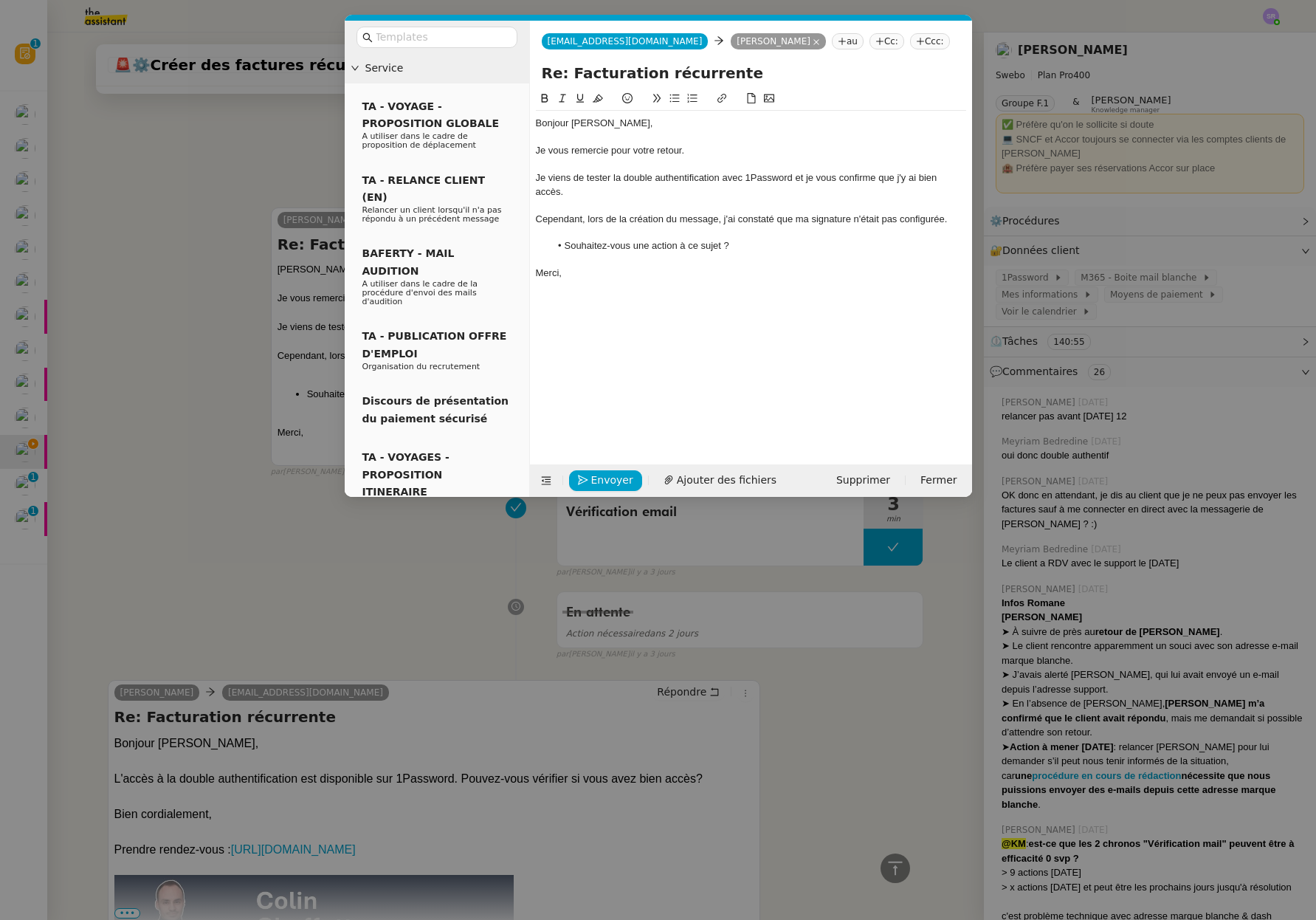
click at [624, 190] on div "Je viens de tester la double authentification avec 1Password et je vous confirm…" at bounding box center [750, 185] width 430 height 27
click at [547, 258] on div at bounding box center [750, 260] width 430 height 14
click at [301, 170] on nz-modal-container "Service TA - VOYAGE - PROPOSITION GLOBALE A utiliser dans le cadre de propositi…" at bounding box center [658, 460] width 1316 height 920
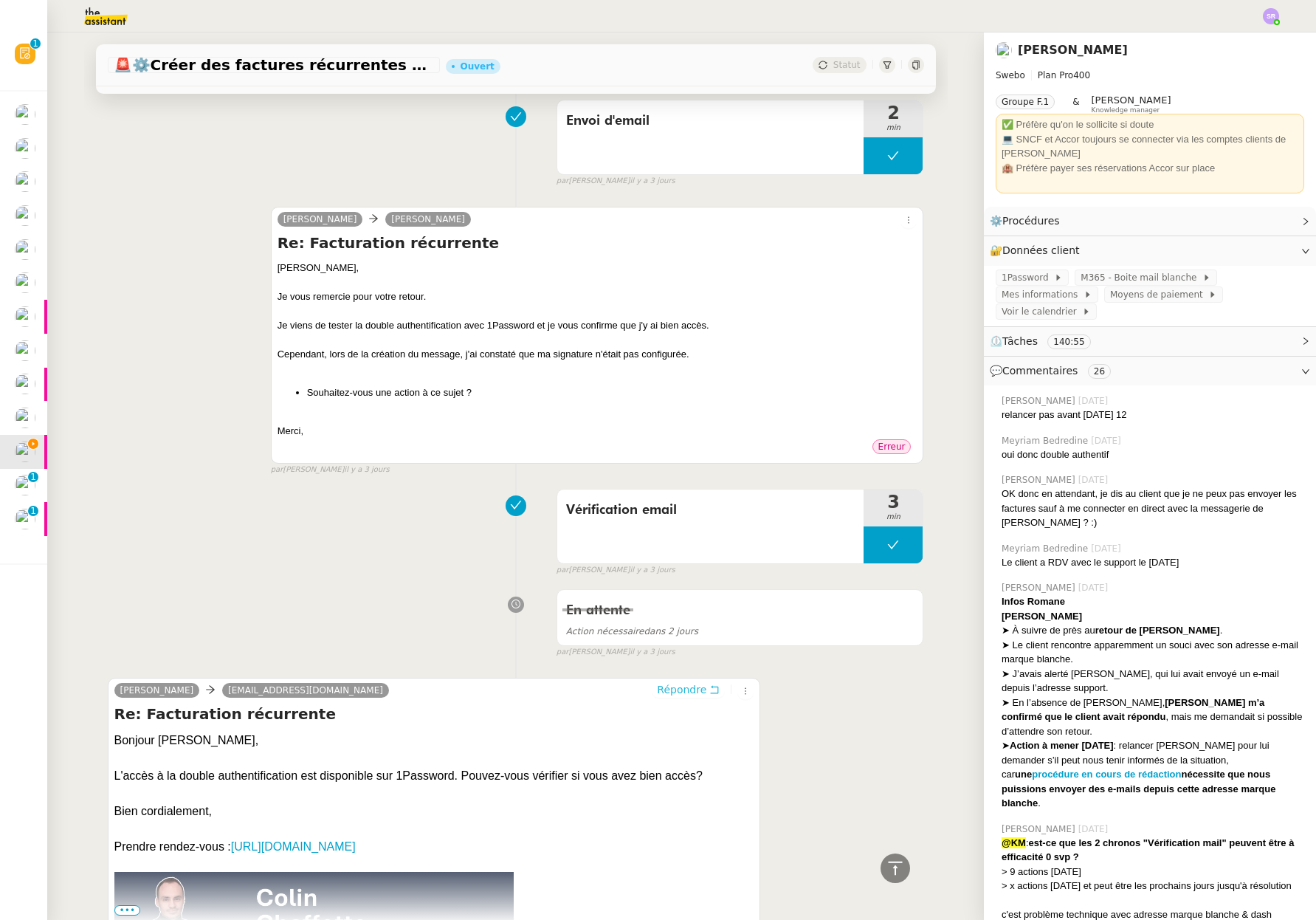
scroll to position [620, 0]
click at [277, 216] on link "[PERSON_NAME]" at bounding box center [320, 220] width 85 height 14
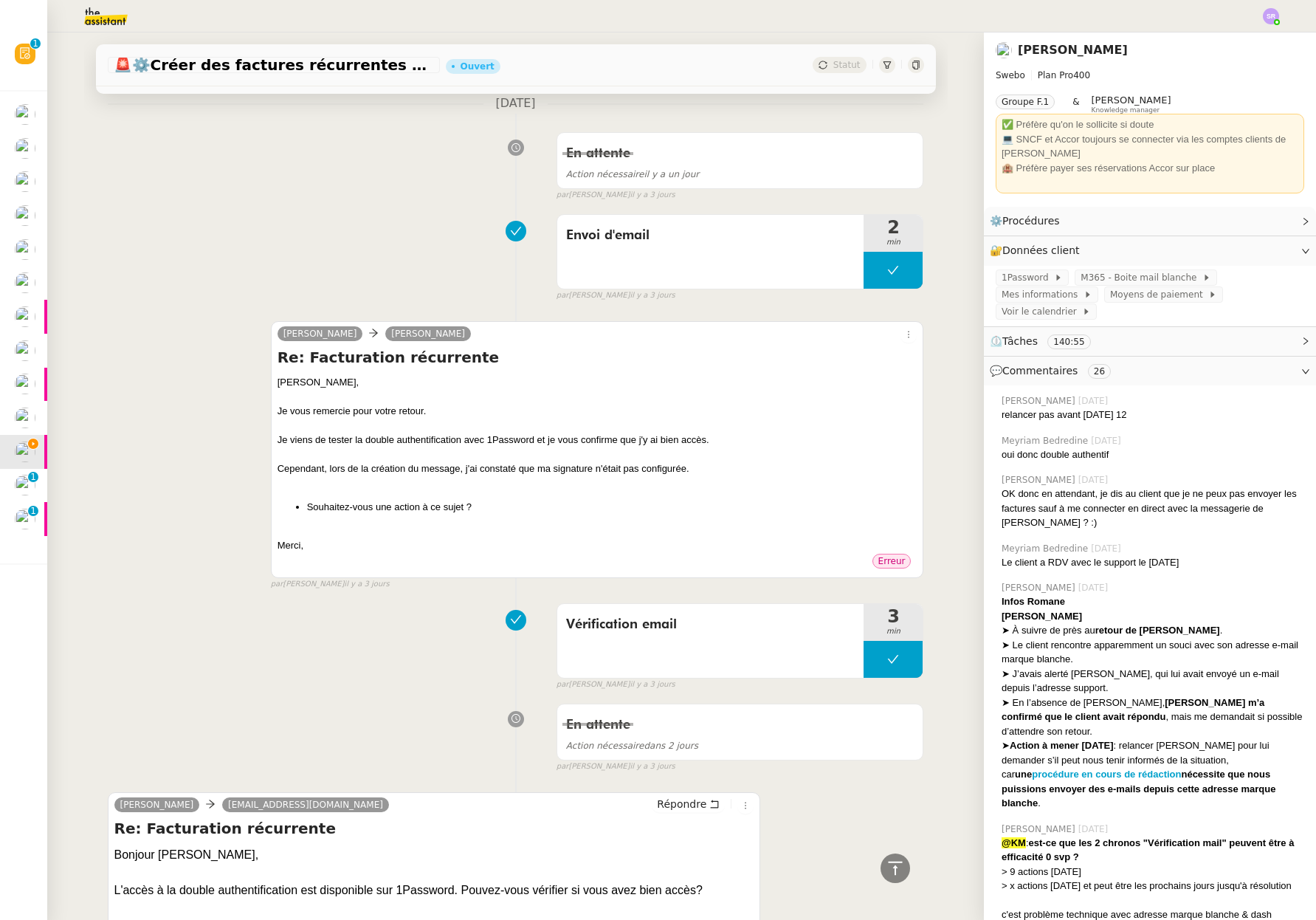
scroll to position [0, 0]
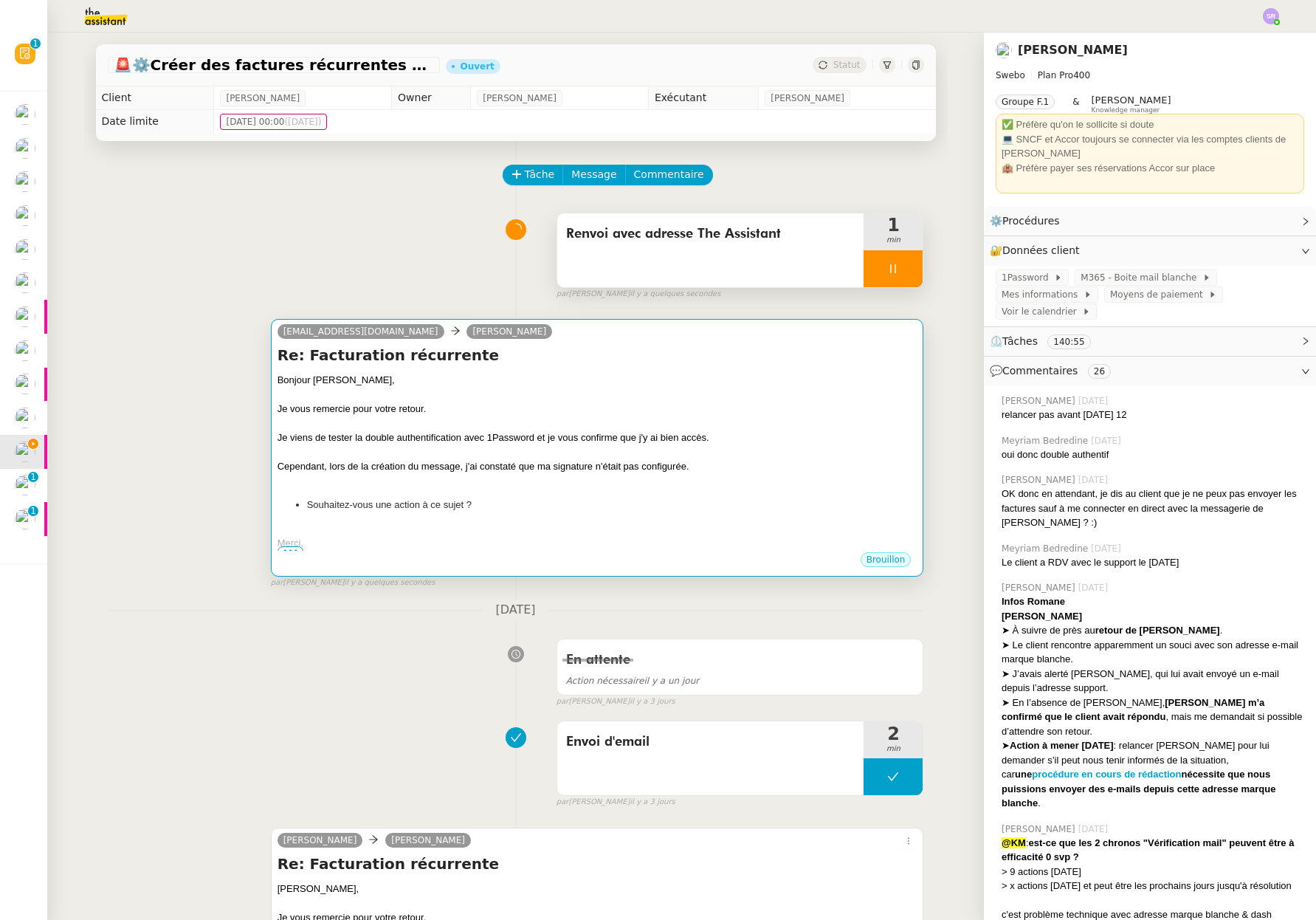
click at [694, 457] on div at bounding box center [597, 452] width 640 height 14
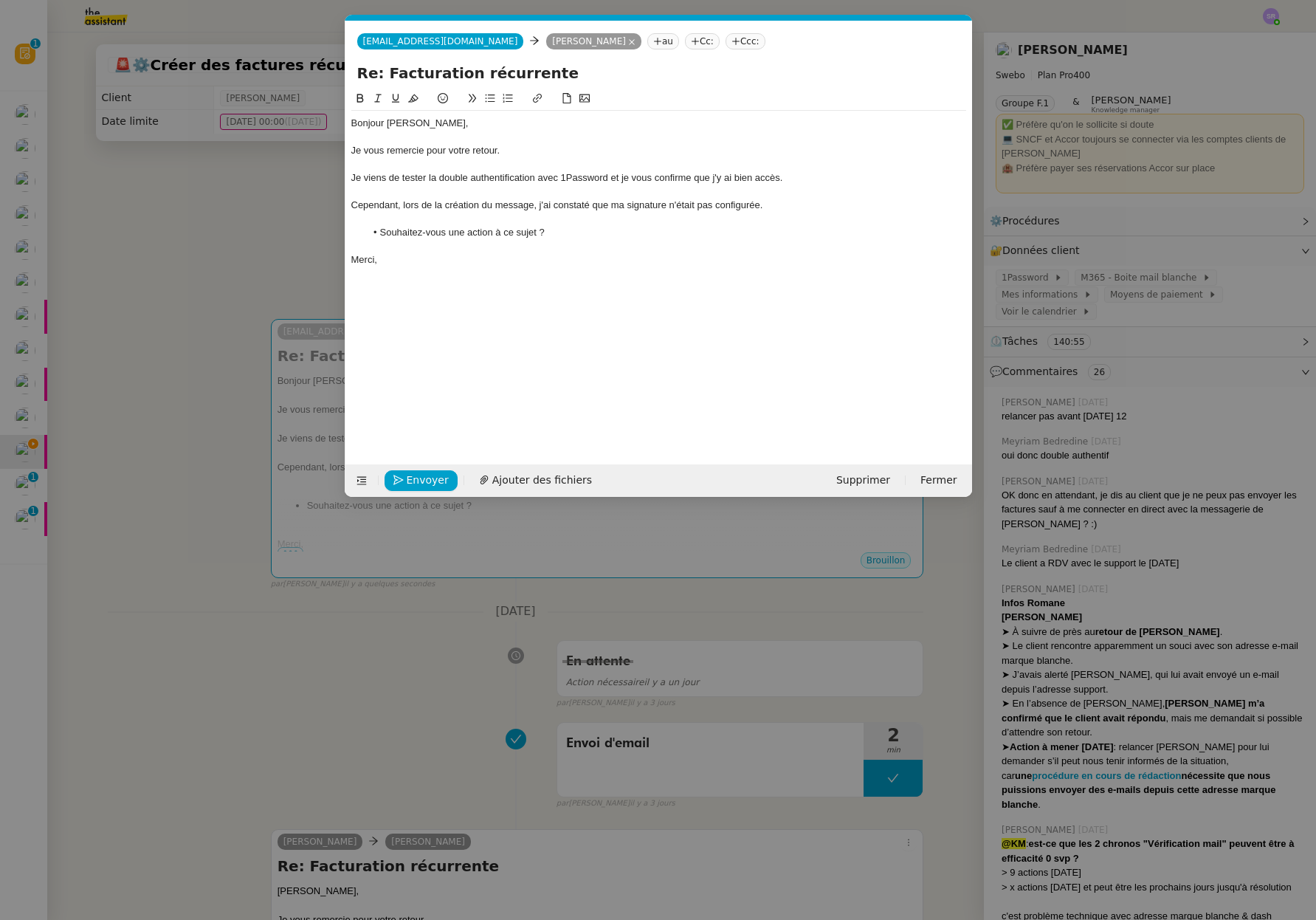
scroll to position [0, 31]
click at [423, 481] on span "Envoyer" at bounding box center [428, 480] width 42 height 17
click at [432, 481] on span "Confirmer l'envoi" at bounding box center [451, 480] width 88 height 17
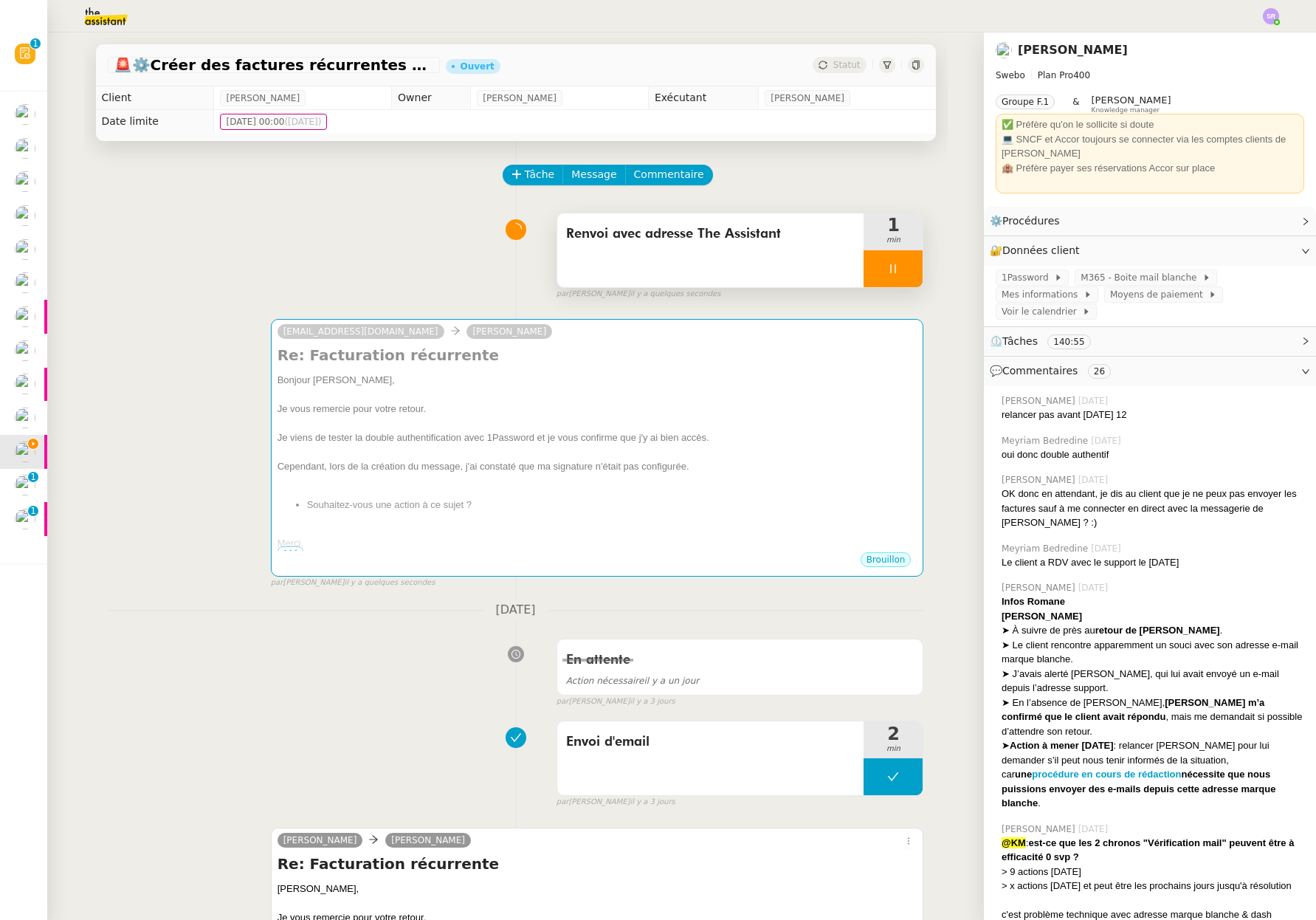
click at [887, 262] on div at bounding box center [892, 269] width 59 height 37
drag, startPoint x: 898, startPoint y: 271, endPoint x: 711, endPoint y: 175, distance: 210.2
click at [902, 271] on icon at bounding box center [908, 269] width 12 height 12
click at [657, 173] on span "Commentaire" at bounding box center [668, 175] width 70 height 17
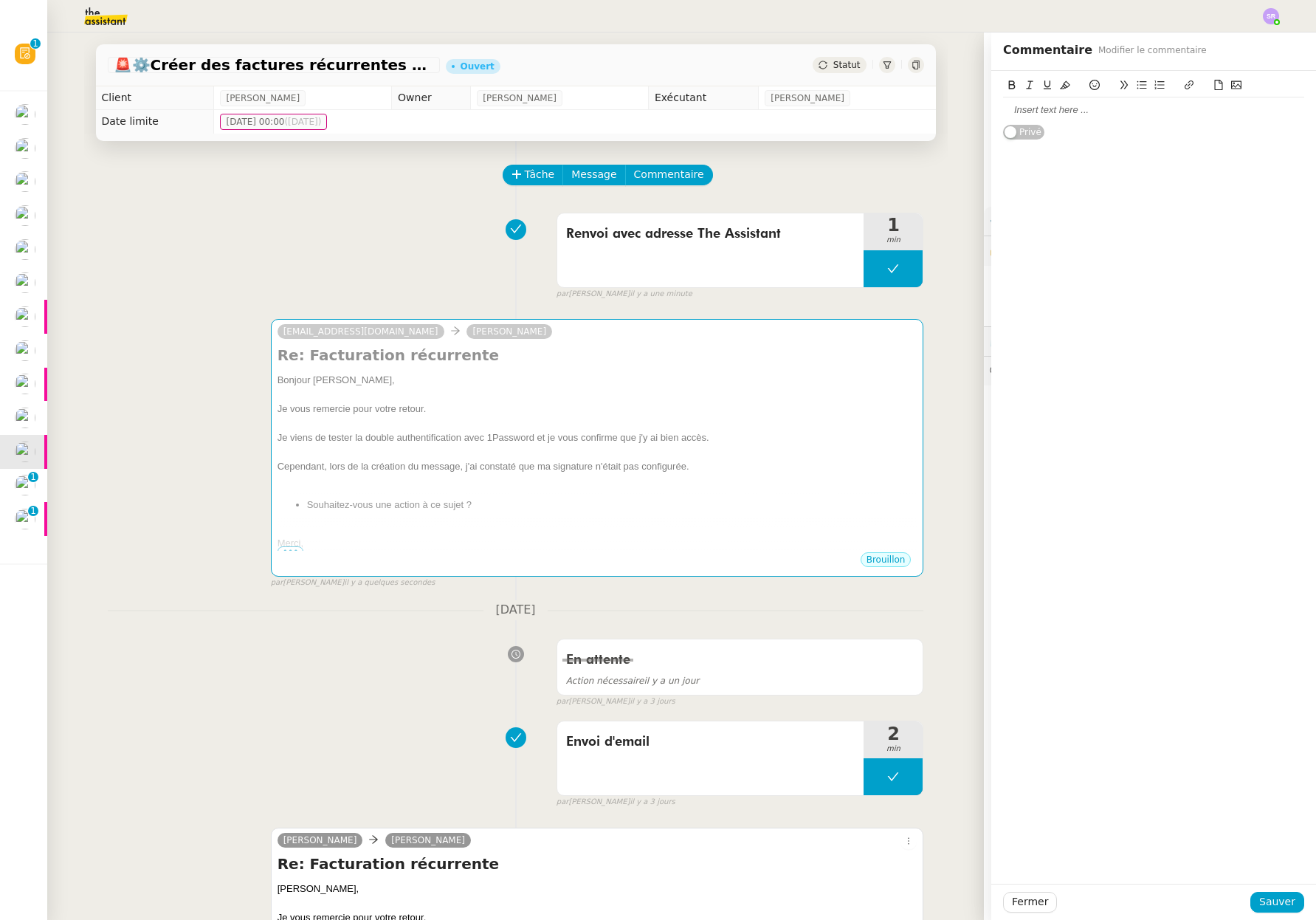
click at [1061, 111] on div at bounding box center [1153, 110] width 301 height 14
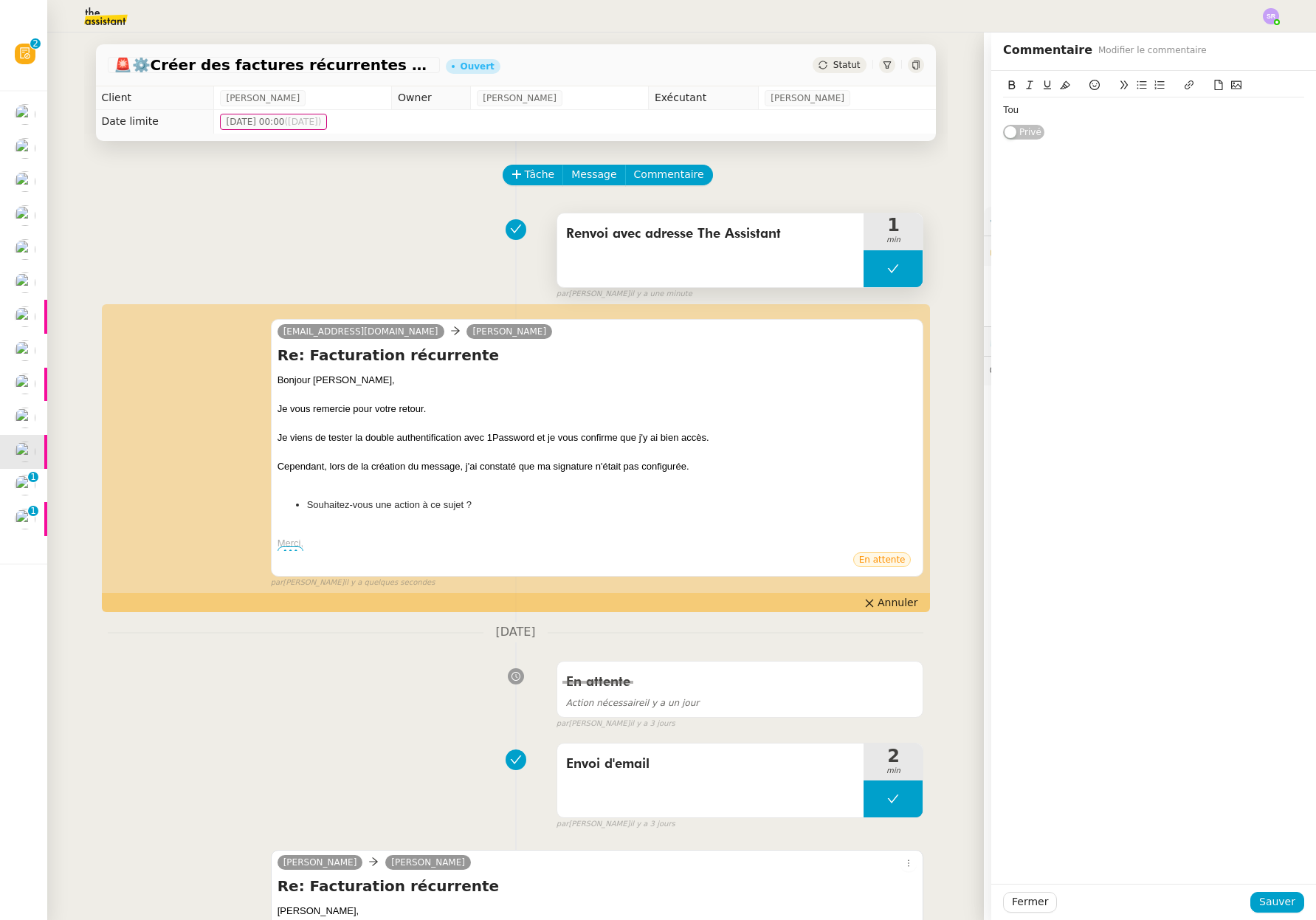
click at [872, 265] on button at bounding box center [892, 269] width 59 height 37
click at [872, 273] on icon at bounding box center [878, 269] width 12 height 12
click at [1061, 113] on div "Tou" at bounding box center [1153, 110] width 301 height 14
click at [1023, 113] on div "Toujour problème adresse en marque blanche pour envoi depuis le dash (cf. mail …" at bounding box center [1153, 117] width 301 height 27
click at [1188, 128] on div "Toujours problème adresse en marque blanche pour envoi depuis le dash (cf. mail…" at bounding box center [1153, 117] width 301 height 27
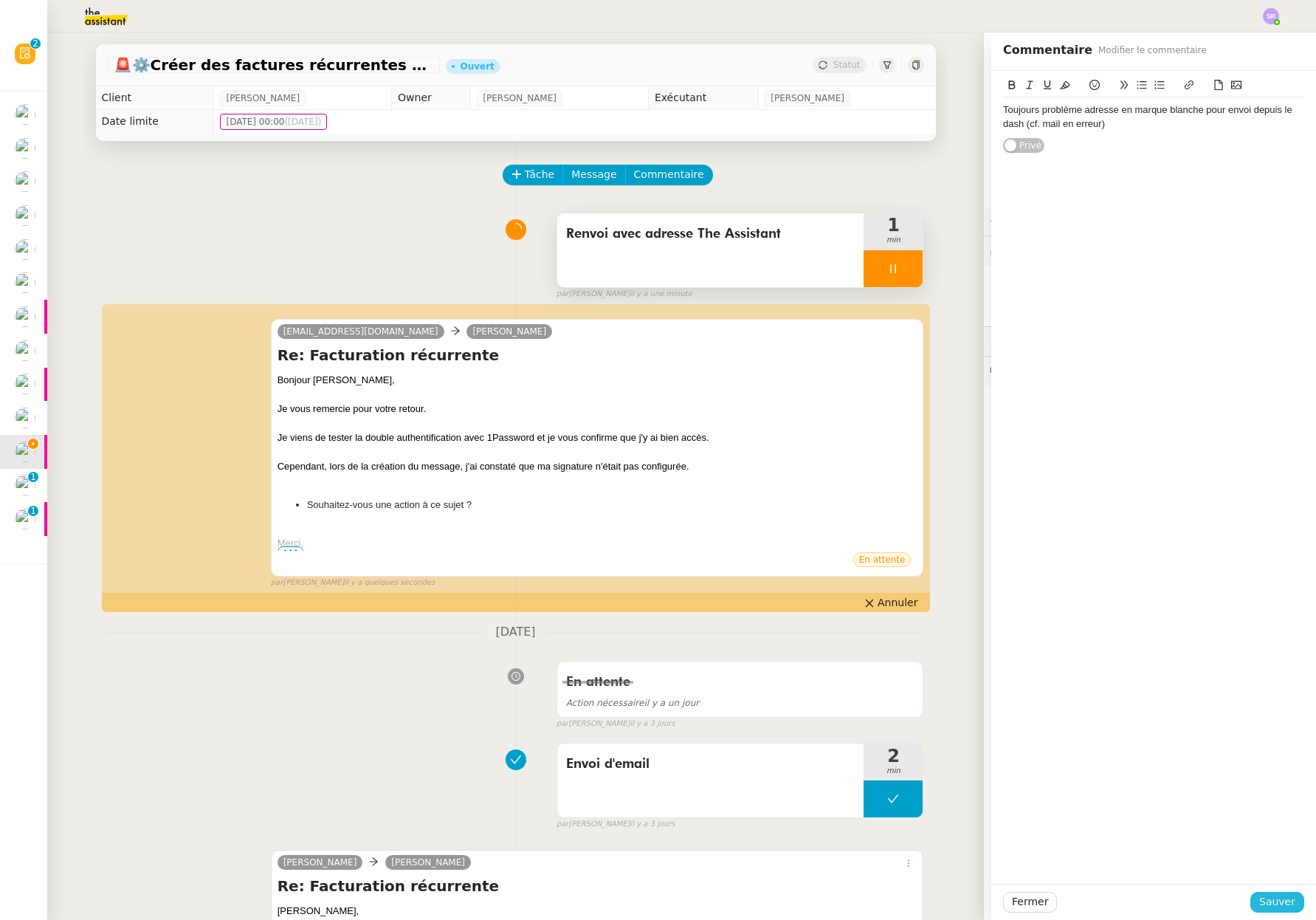
click at [1284, 902] on button "Sauver" at bounding box center [1277, 902] width 54 height 21
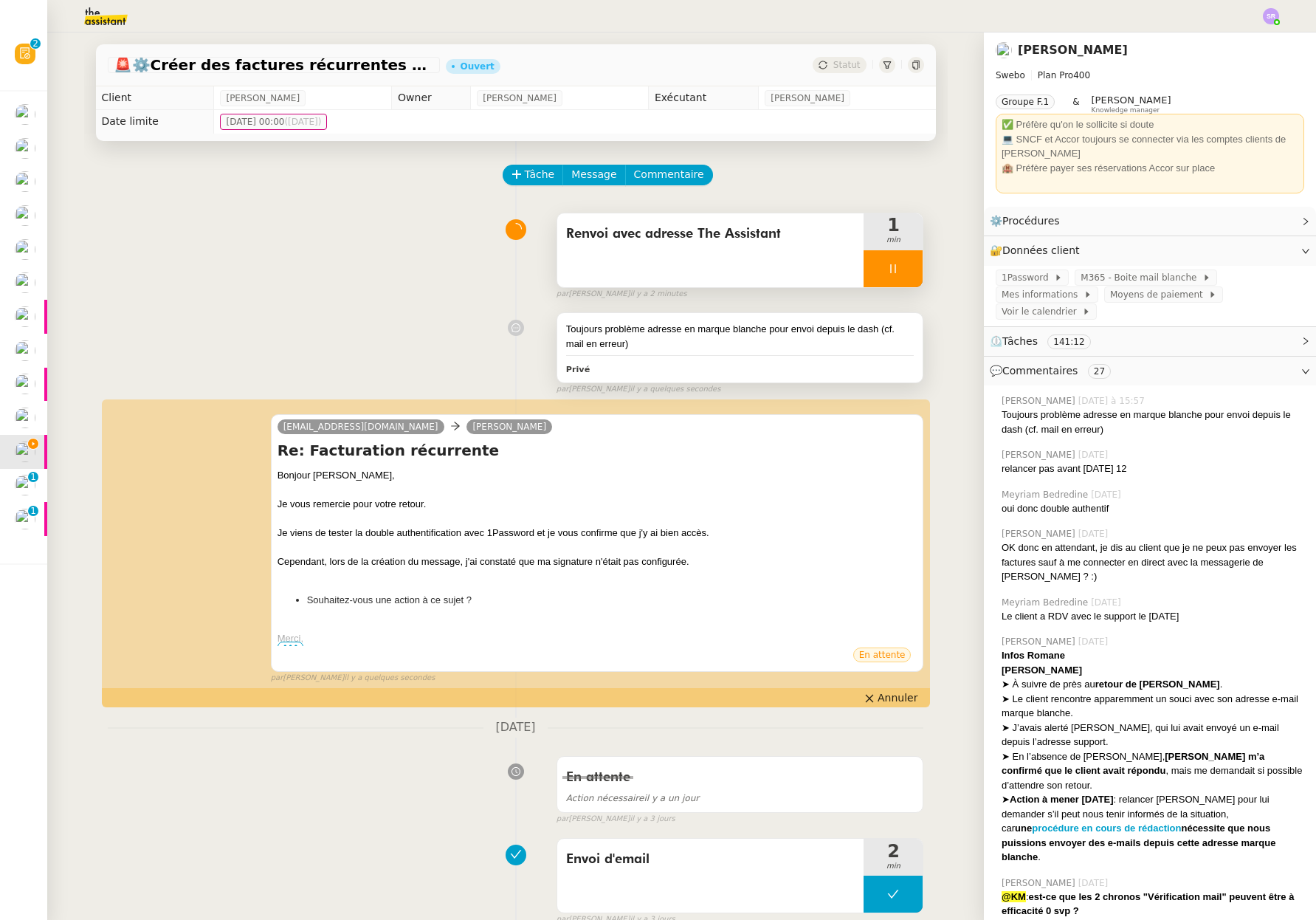
click at [678, 355] on div "Toujours problème adresse en marque blanche pour envoi depuis le dash (cf. mail…" at bounding box center [740, 347] width 366 height 68
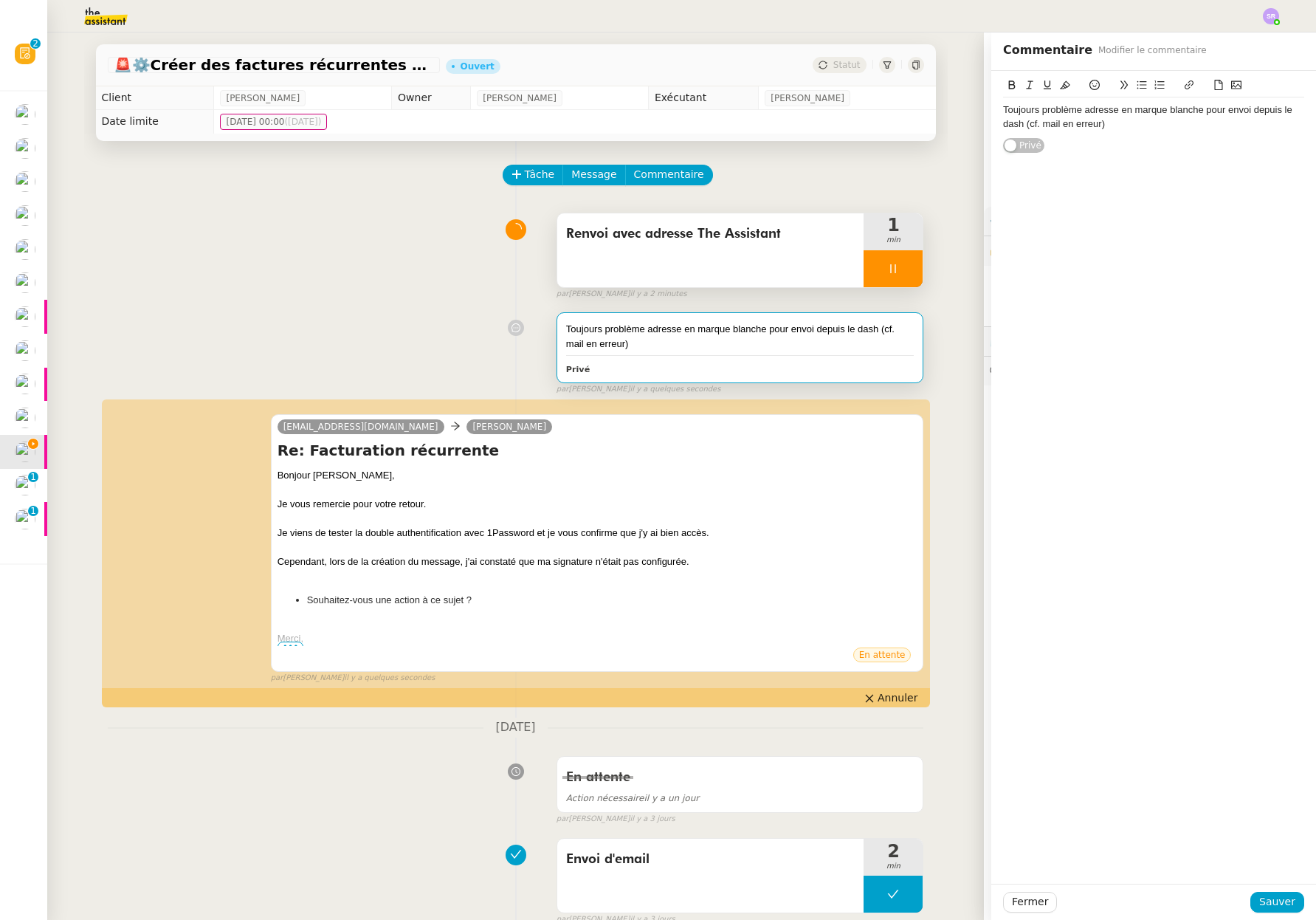
click at [1002, 109] on div "Toujours problème adresse en marque blanche pour envoi depuis le dash (cf. mail…" at bounding box center [1153, 117] width 301 height 27
click at [1002, 109] on div "#Romane : Toujours problème adresse en marque blanche pour envoi depuis le dash…" at bounding box center [1153, 117] width 301 height 27
click at [1217, 121] on div "@Romane : Toujours problème adresse en marque blanche pour envoi depuis le dash…" at bounding box center [1153, 117] width 301 height 27
click at [1211, 125] on div "@Romane : Toujours problème adresse en marque blanche pour envoi depuis le dash…" at bounding box center [1153, 124] width 301 height 40
click at [0, 0] on lt-div at bounding box center [0, 0] width 0 height 0
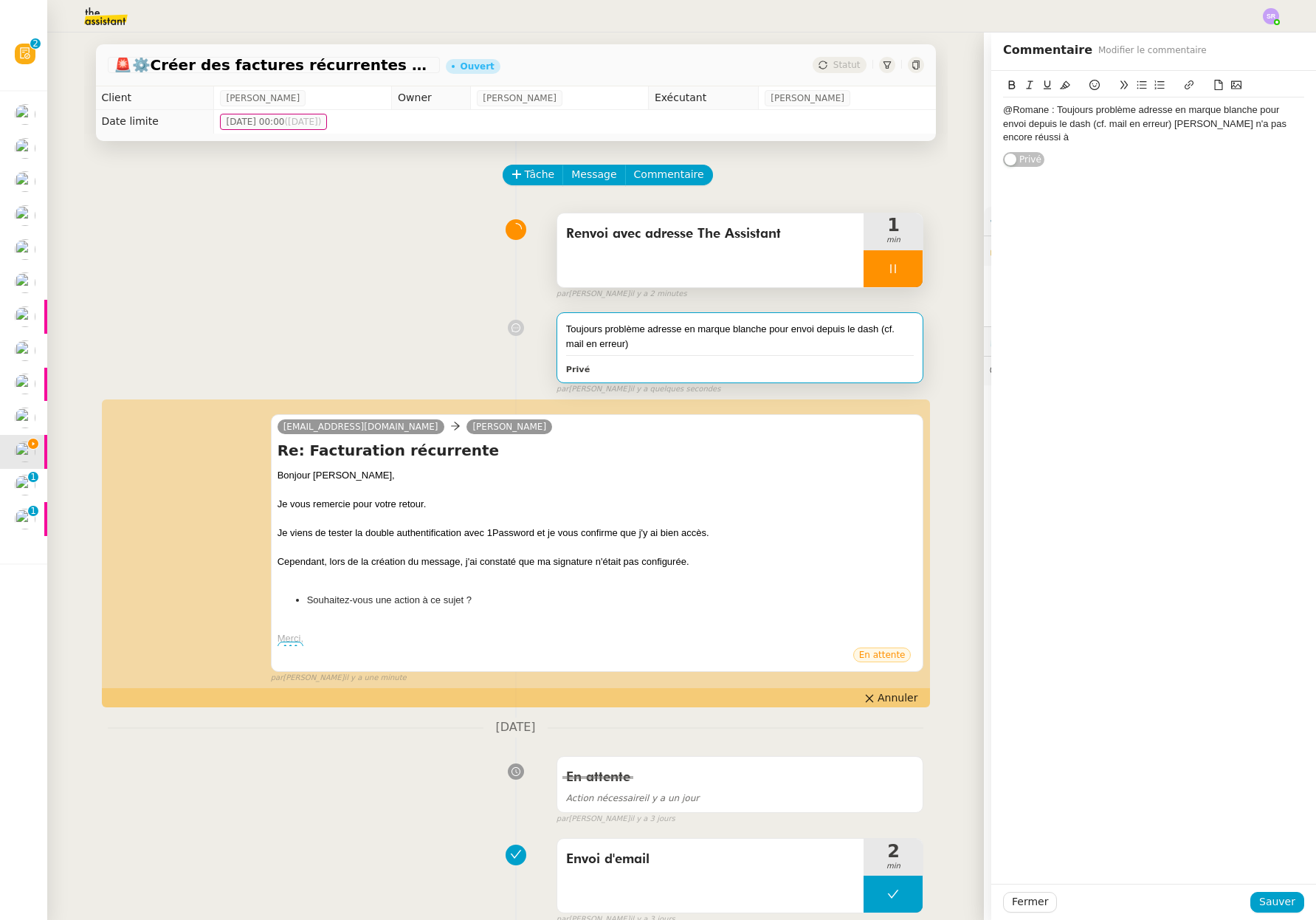
click at [1169, 118] on div "@Romane : Toujours problème adresse en marque blanche pour envoi depuis le dash…" at bounding box center [1153, 124] width 301 height 40
drag, startPoint x: 1175, startPoint y: 121, endPoint x: 1336, endPoint y: 121, distance: 161.0
click at [1315, 121] on html "Révision 0 1 2 3 4 5 6 7 8 9 Mes demandes Standard [PERSON_NAME] [PERSON_NAME] …" at bounding box center [658, 460] width 1316 height 920
drag, startPoint x: 1067, startPoint y: 142, endPoint x: 1076, endPoint y: 133, distance: 12.7
click at [1068, 140] on div "@Romane : Toujours problème adresse en marque blanche pour envoi depuis le dash…" at bounding box center [1153, 124] width 301 height 40
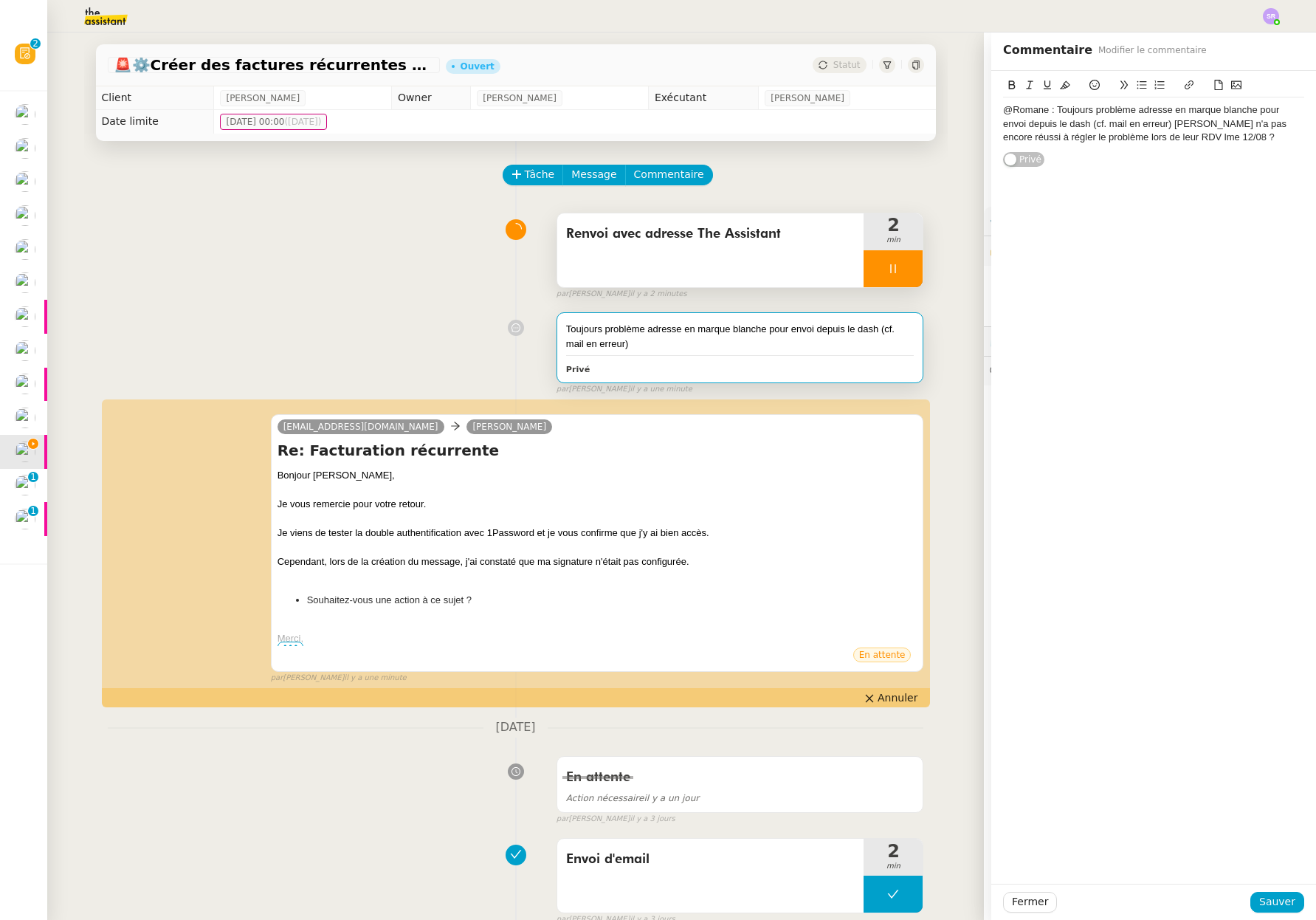
click at [1157, 140] on div "@Romane : Toujours problème adresse en marque blanche pour envoi depuis le dash…" at bounding box center [1153, 124] width 301 height 40
click at [1261, 893] on button "Sauver" at bounding box center [1277, 902] width 54 height 21
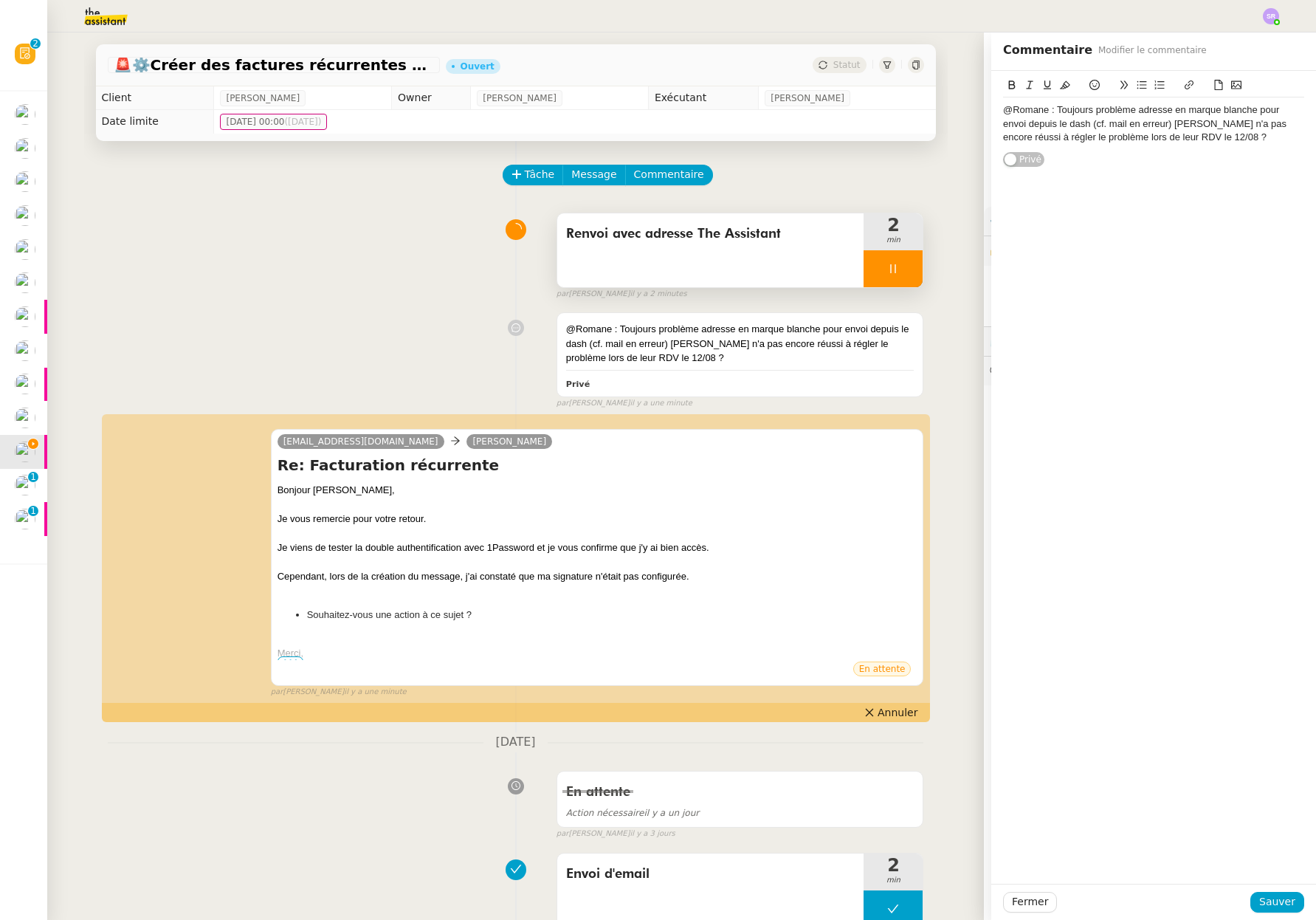
click at [867, 281] on div at bounding box center [892, 269] width 59 height 37
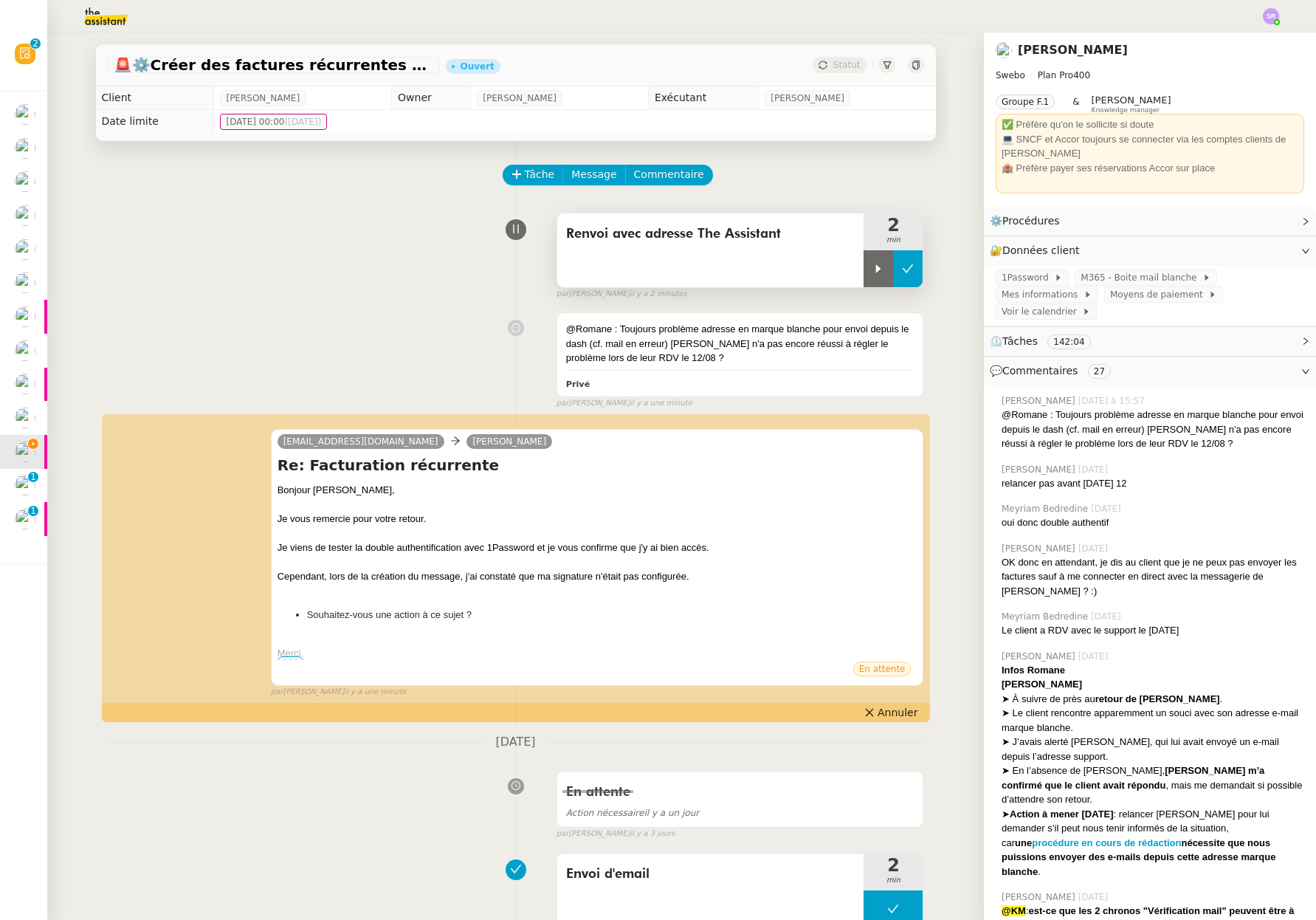
click at [902, 269] on icon at bounding box center [908, 269] width 12 height 12
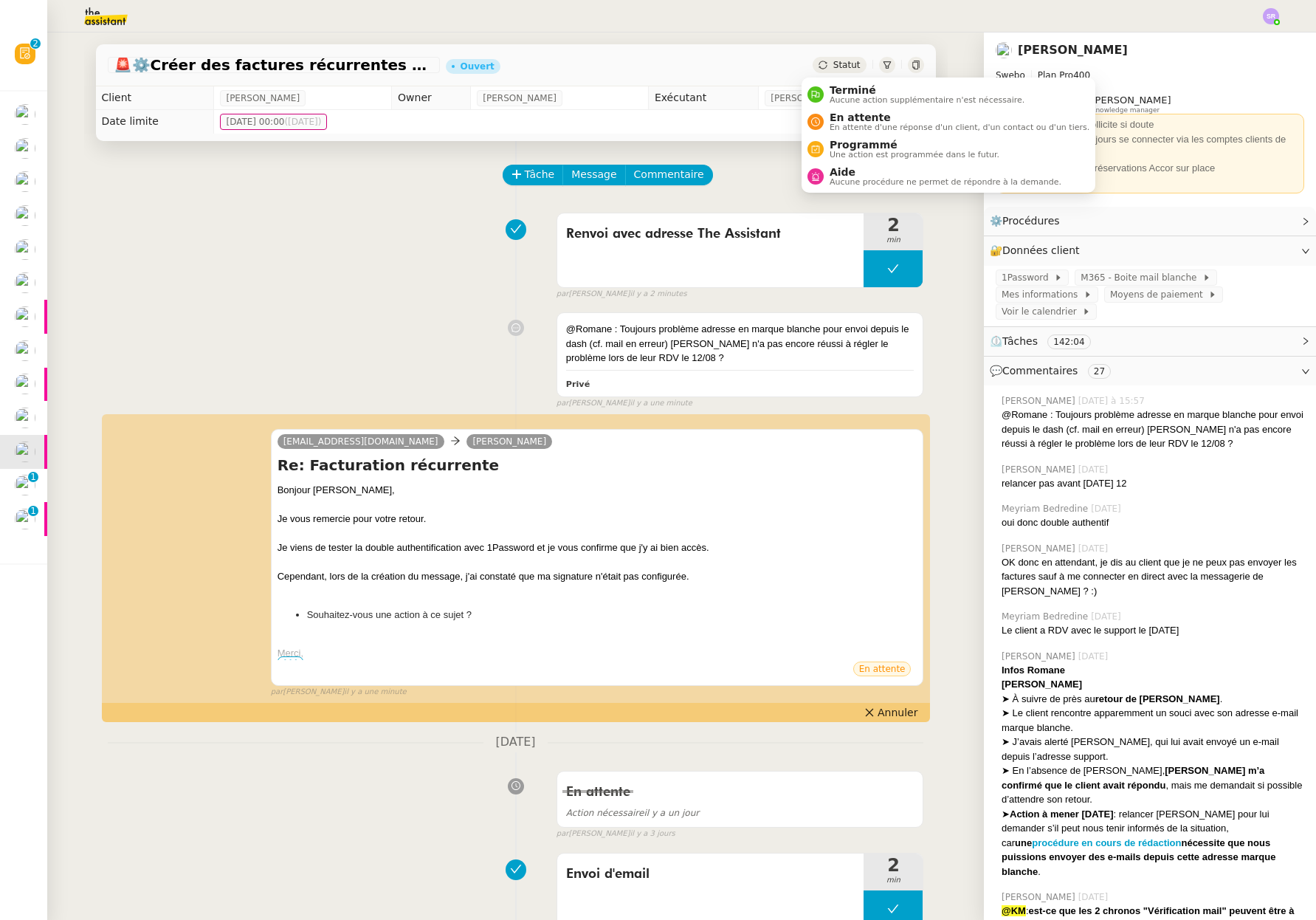
click at [817, 68] on div "Statut" at bounding box center [839, 65] width 53 height 16
click at [851, 184] on span "Aucune procédure ne permet de répondre à la demande." at bounding box center [945, 182] width 232 height 8
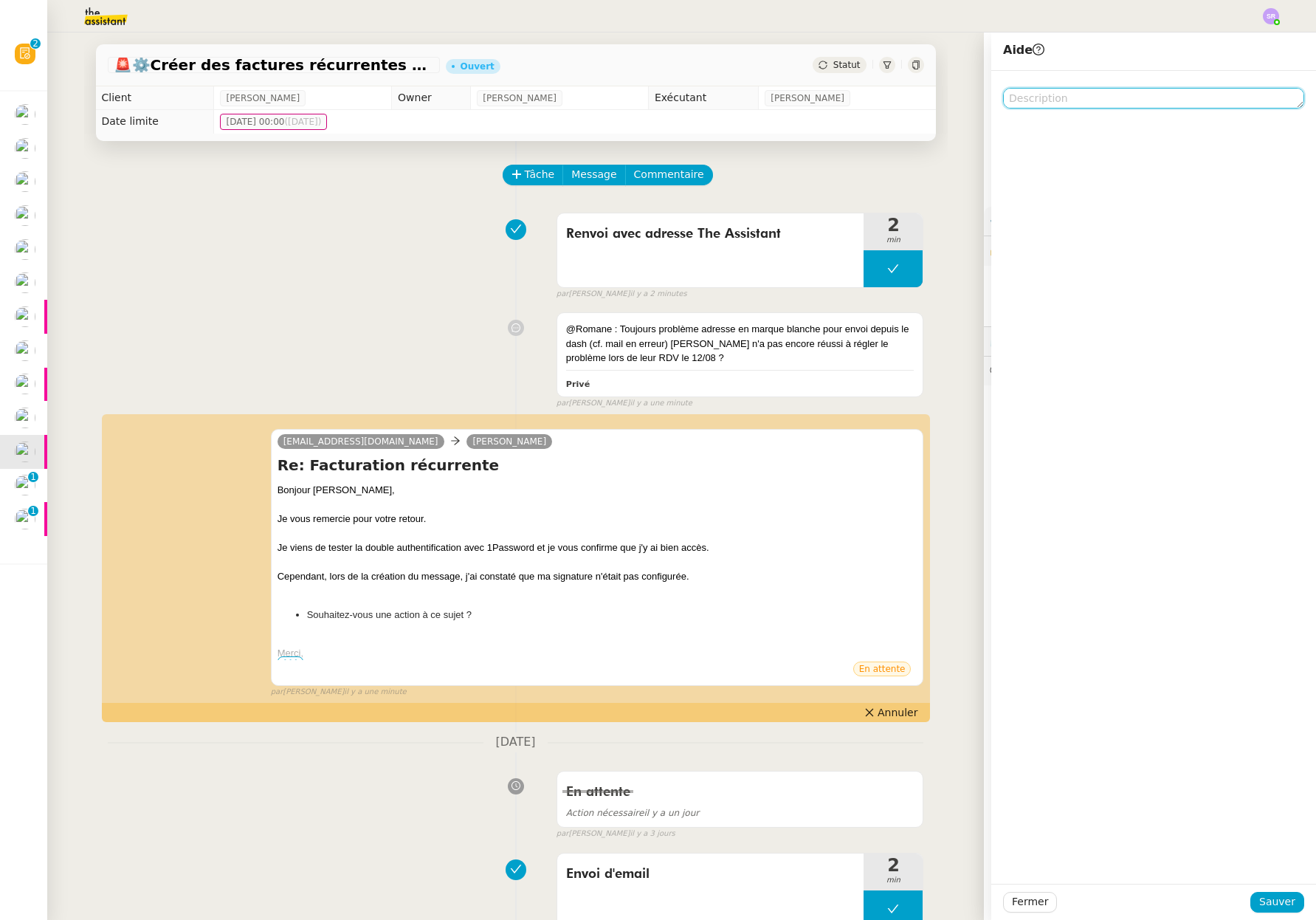
click at [1035, 88] on textarea at bounding box center [1153, 98] width 301 height 21
type textarea "@Romane"
click at [1250, 897] on button "Sauver" at bounding box center [1277, 902] width 54 height 21
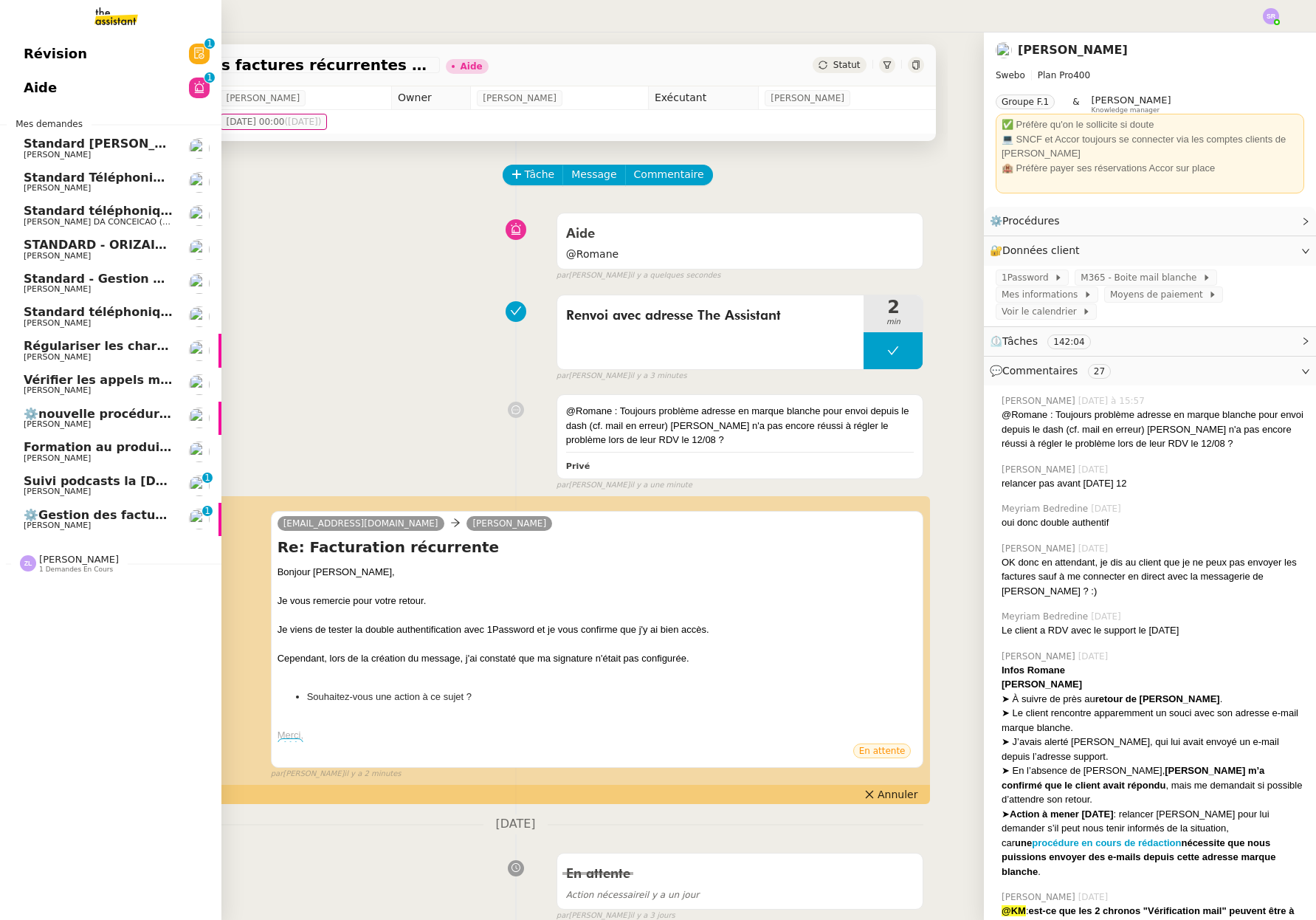
click at [121, 512] on span "⚙️Gestion des factures à payer" at bounding box center [126, 514] width 206 height 14
